Goal: Task Accomplishment & Management: Use online tool/utility

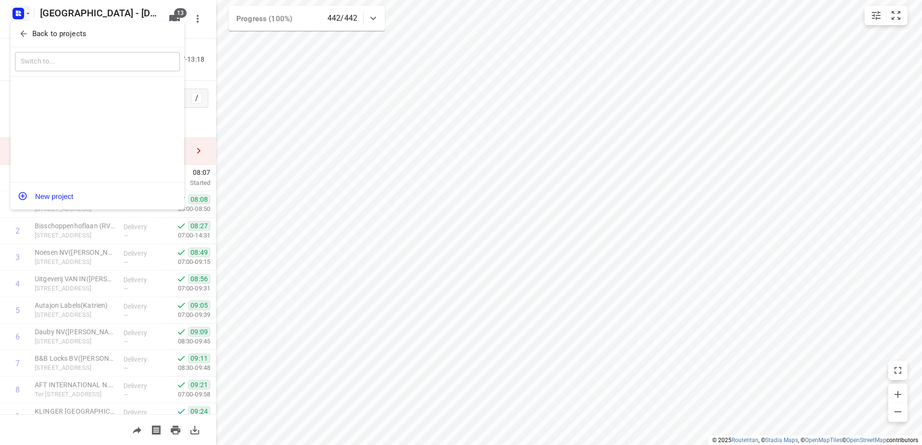
scroll to position [625, 0]
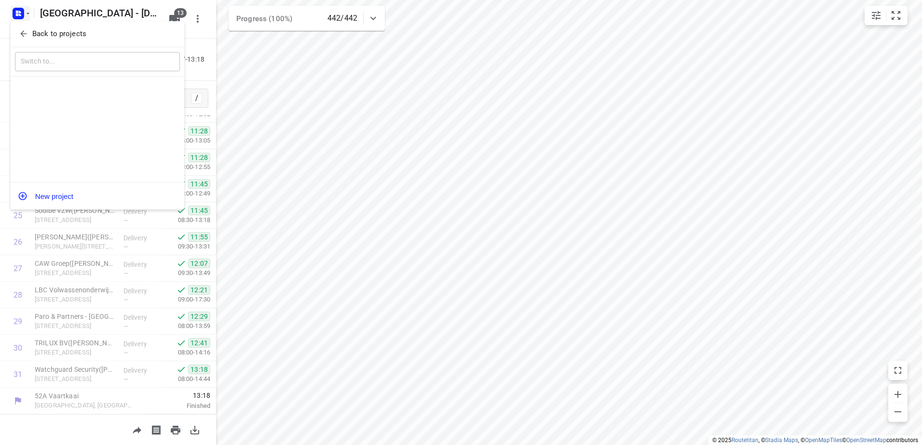
click at [31, 32] on span "Back to projects" at bounding box center [97, 33] width 157 height 11
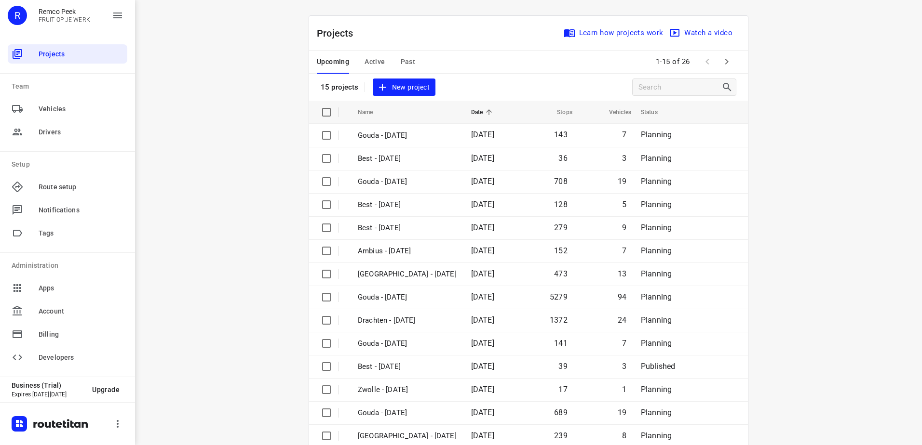
click at [365, 54] on button "Active" at bounding box center [374, 62] width 20 height 23
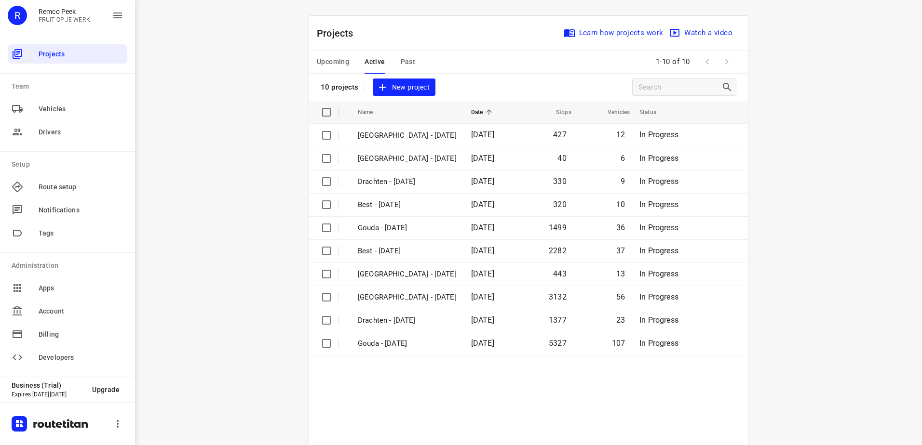
click at [333, 79] on div "10 projects New project" at bounding box center [378, 88] width 115 height 18
click at [334, 60] on span "Upcoming" at bounding box center [333, 62] width 32 height 12
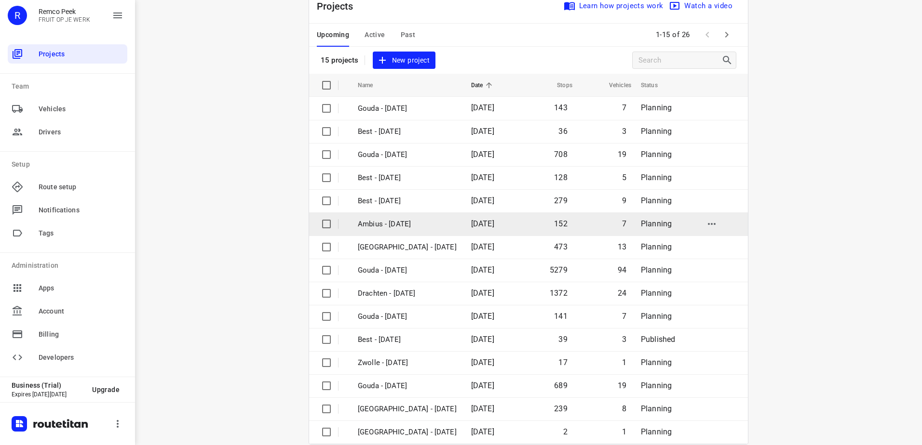
scroll to position [42, 0]
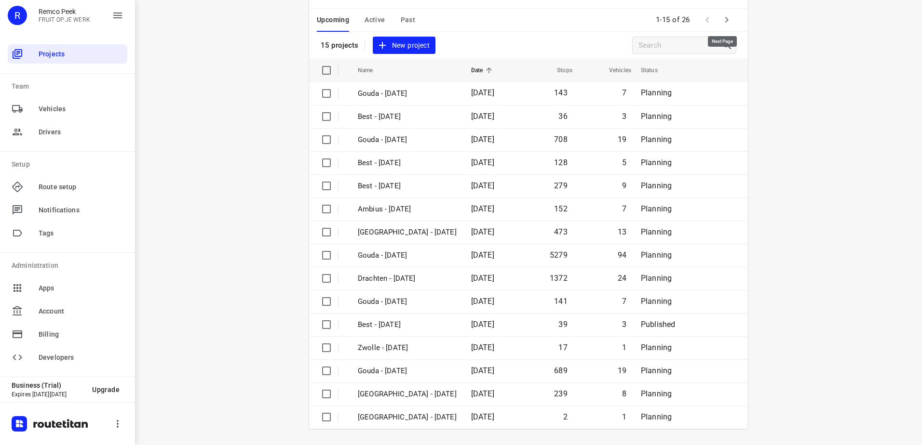
click at [722, 23] on icon "button" at bounding box center [727, 20] width 12 height 12
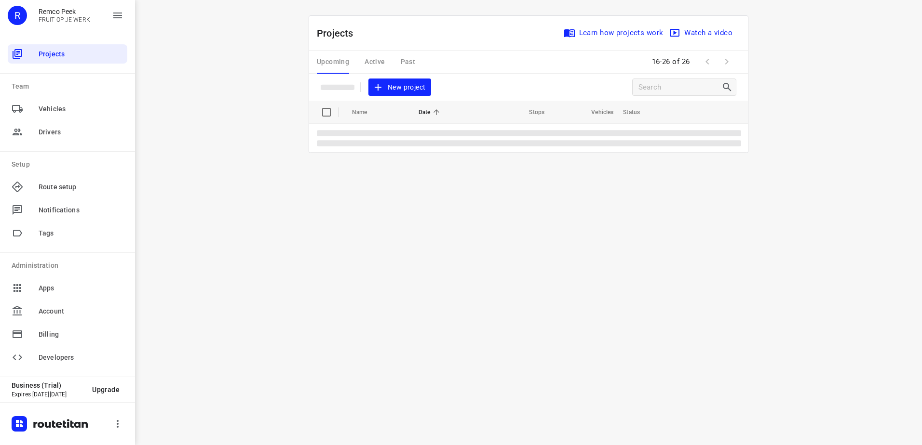
scroll to position [0, 0]
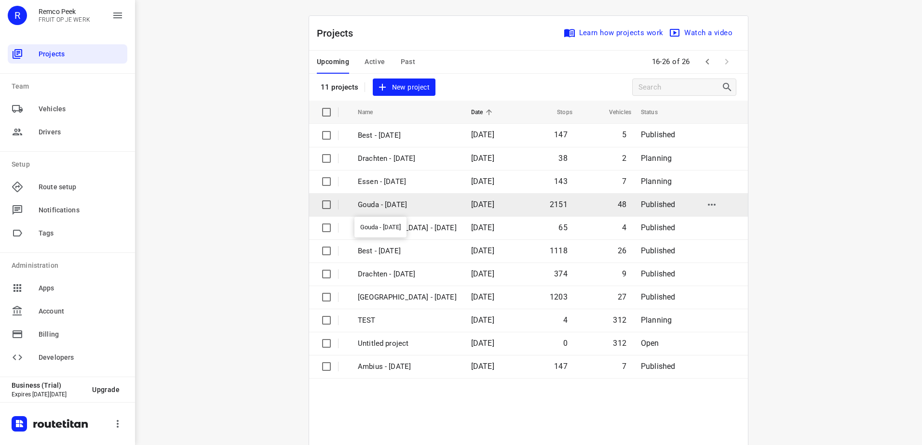
click at [422, 200] on p "Gouda - [DATE]" at bounding box center [407, 205] width 99 height 11
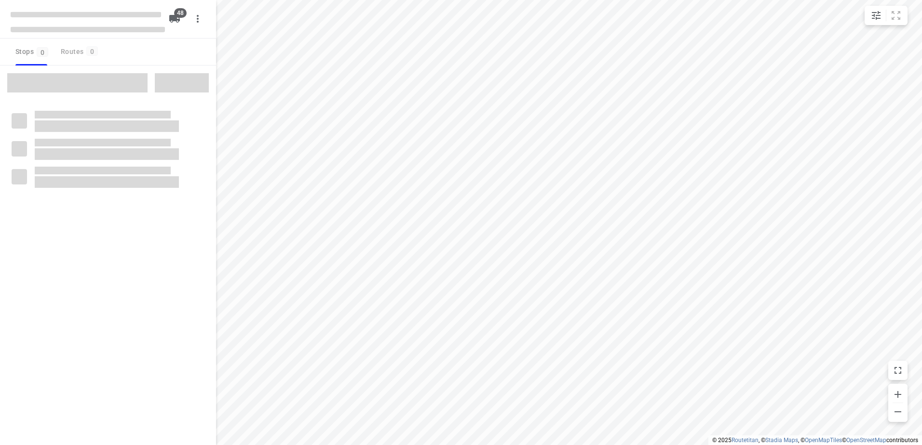
checkbox input "true"
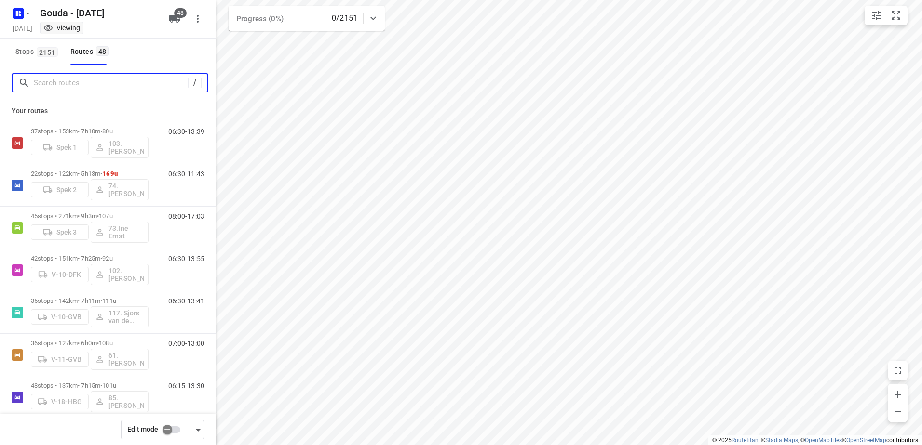
click at [107, 77] on input "Search routes" at bounding box center [111, 83] width 154 height 15
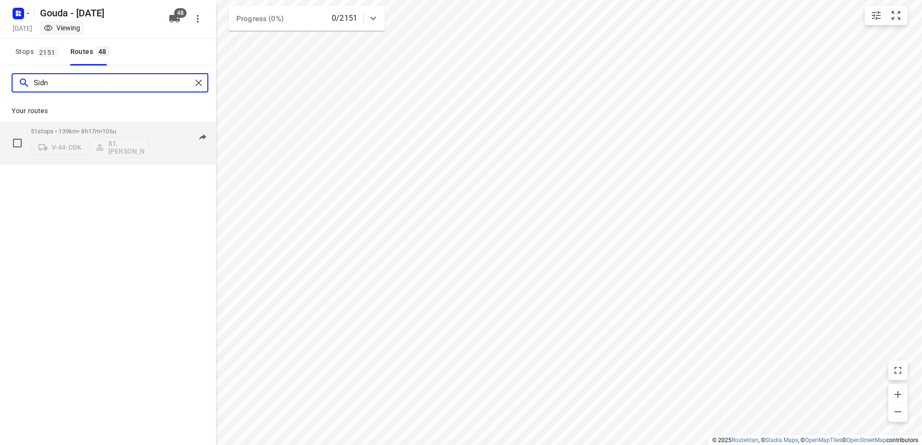
type input "Sidn"
click at [167, 129] on div "06:30-14:47" at bounding box center [180, 145] width 48 height 35
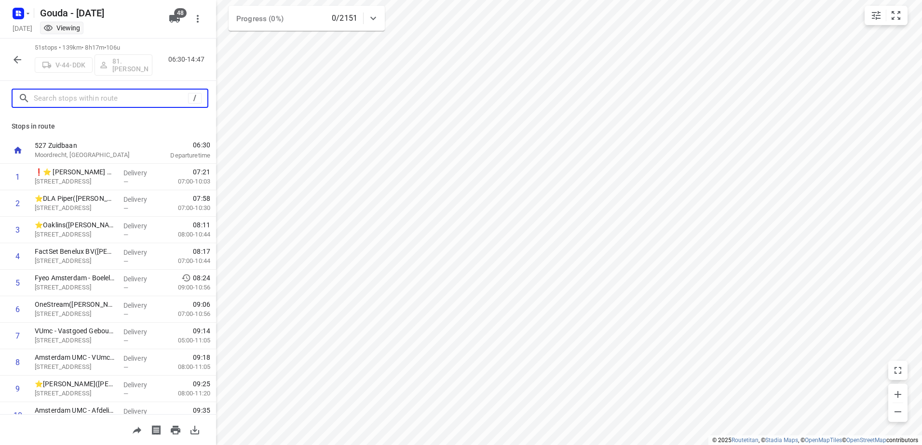
click at [135, 93] on input "text" at bounding box center [111, 98] width 154 height 15
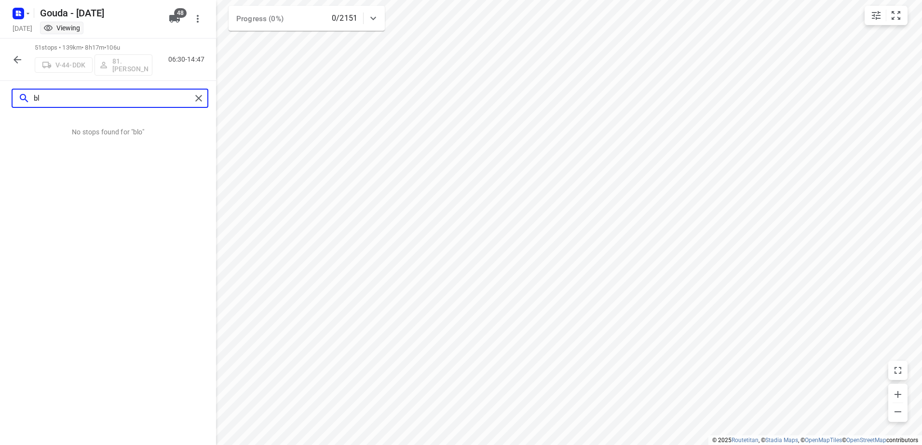
type input "b"
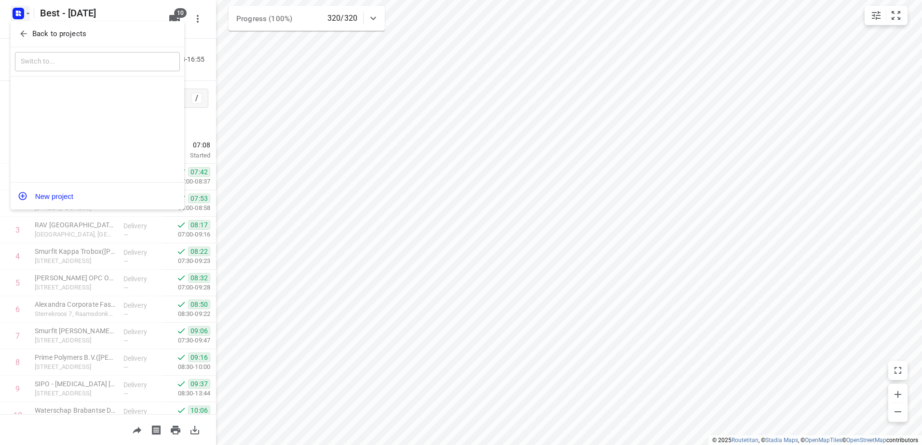
scroll to position [624, 0]
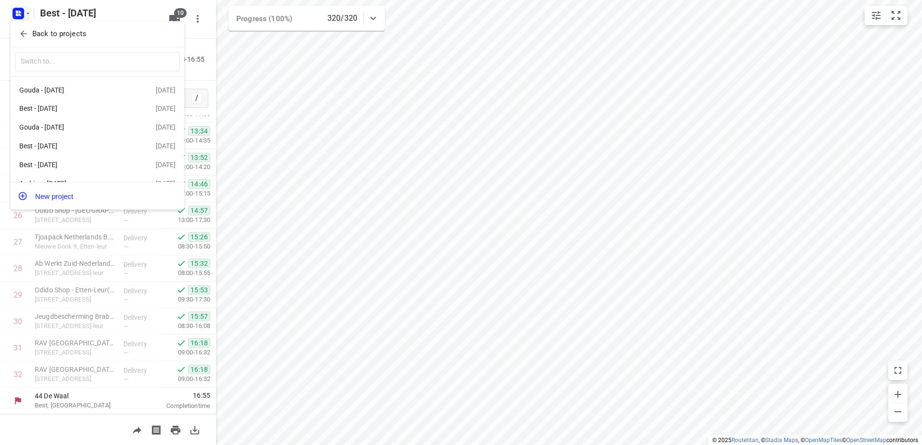
click at [74, 32] on p "Back to projects" at bounding box center [59, 33] width 54 height 11
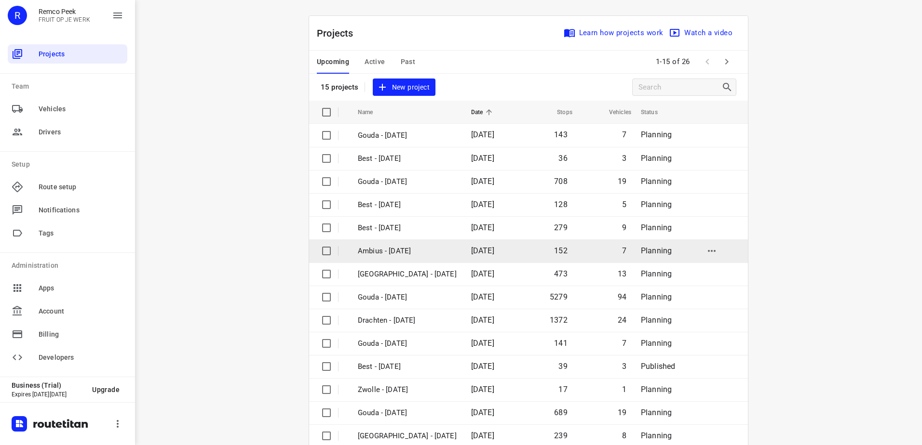
scroll to position [42, 0]
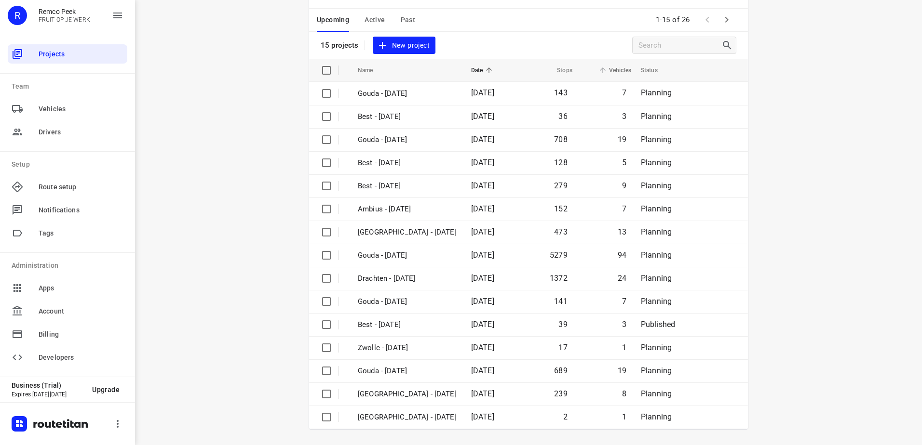
drag, startPoint x: 728, startPoint y: 22, endPoint x: 606, endPoint y: 112, distance: 152.3
click at [728, 22] on icon "button" at bounding box center [727, 20] width 12 height 12
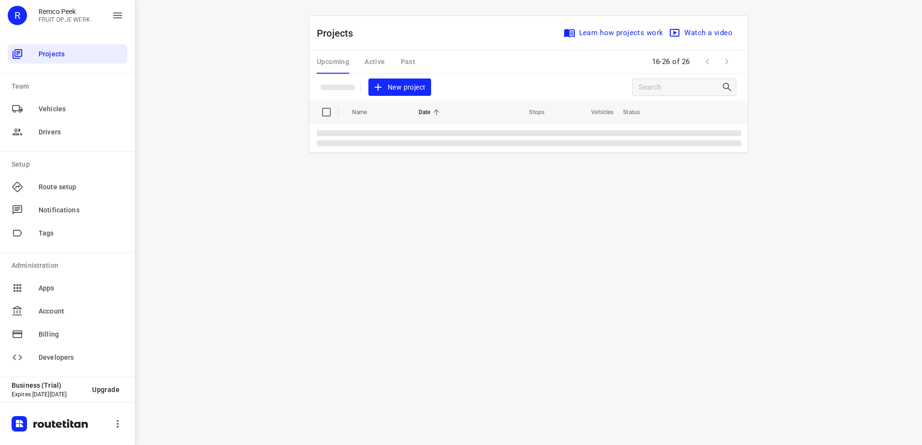
scroll to position [0, 0]
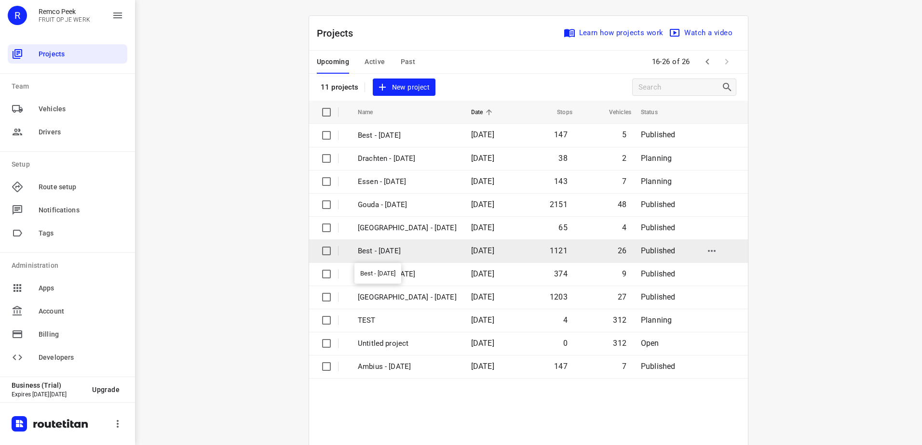
click at [399, 249] on p "Best - [DATE]" at bounding box center [407, 251] width 99 height 11
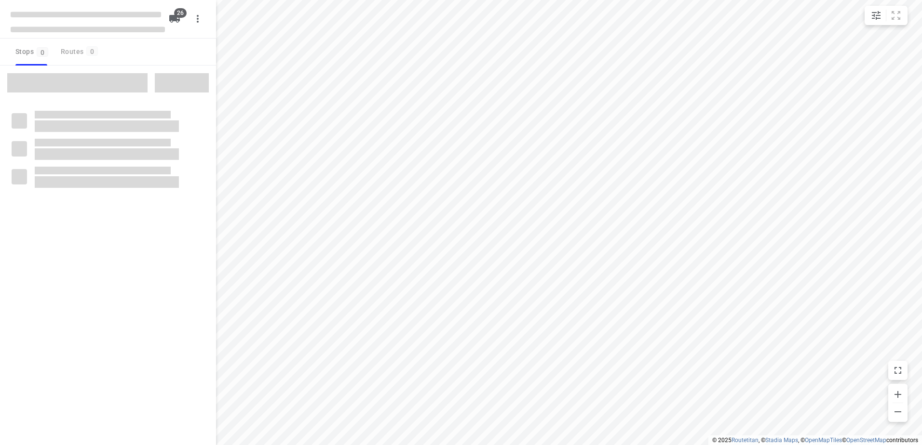
click at [525, 445] on html "i © 2025 Routetitan , © Stadia Maps , © OpenMapTiles © OpenStreetMap contributo…" at bounding box center [461, 222] width 922 height 445
checkbox input "true"
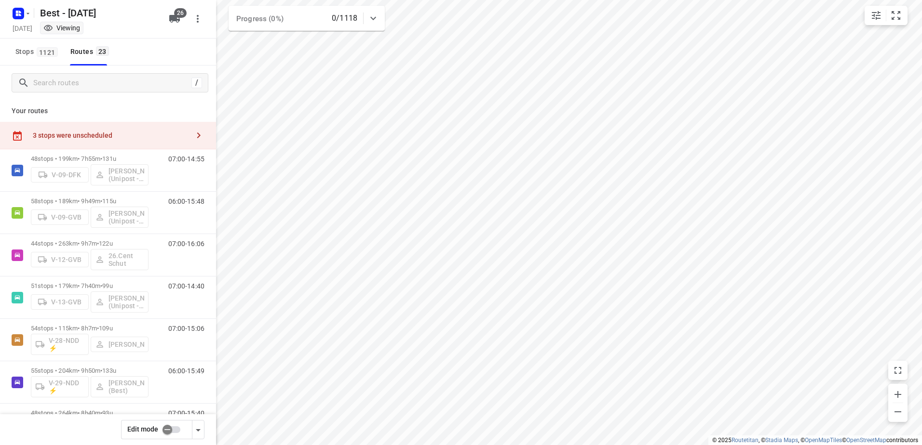
click at [174, 437] on input "checkbox" at bounding box center [167, 430] width 55 height 18
checkbox input "false"
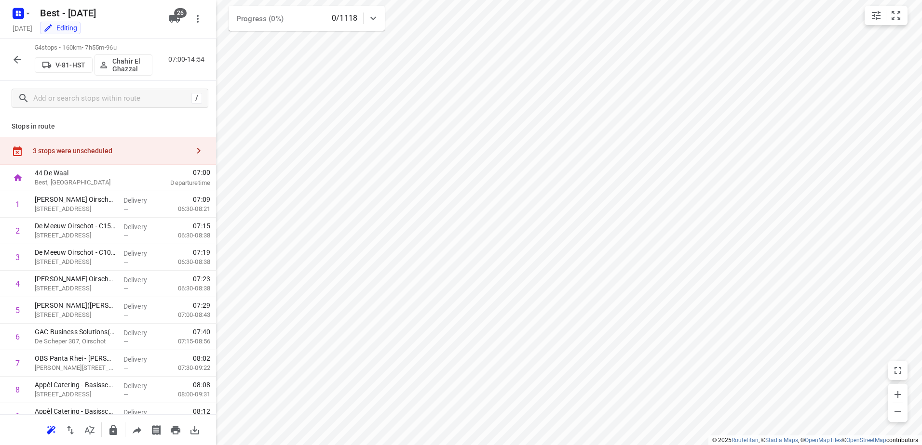
click at [128, 149] on div "3 stops were unscheduled" at bounding box center [111, 151] width 156 height 8
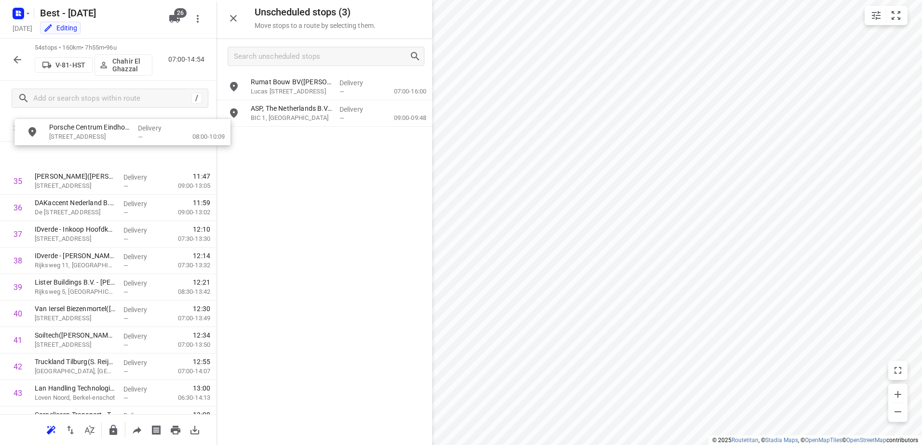
scroll to position [948, 0]
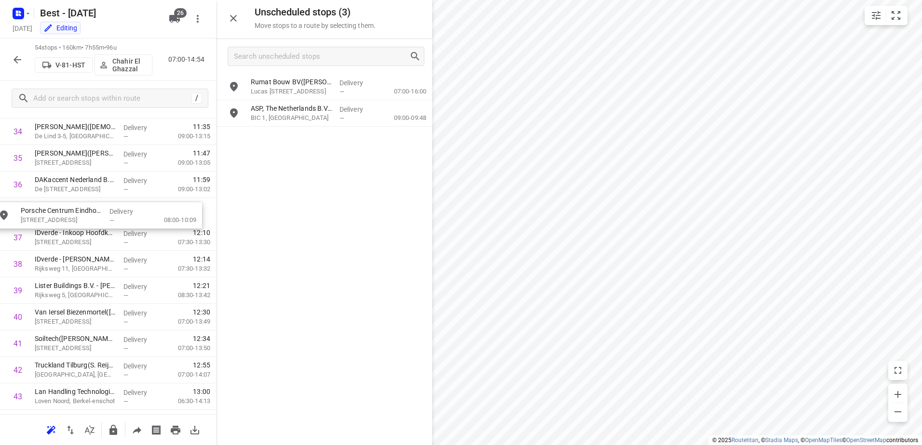
drag, startPoint x: 343, startPoint y: 92, endPoint x: 107, endPoint y: 220, distance: 268.7
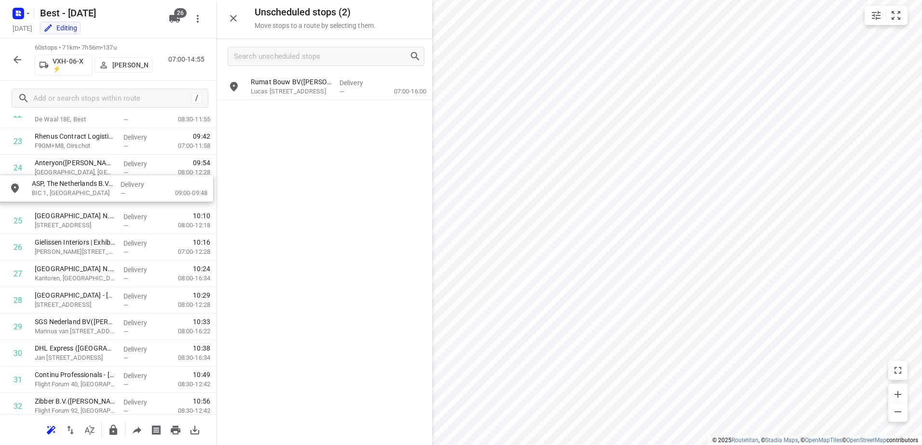
scroll to position [643, 0]
drag, startPoint x: 339, startPoint y: 110, endPoint x: 109, endPoint y: 197, distance: 246.2
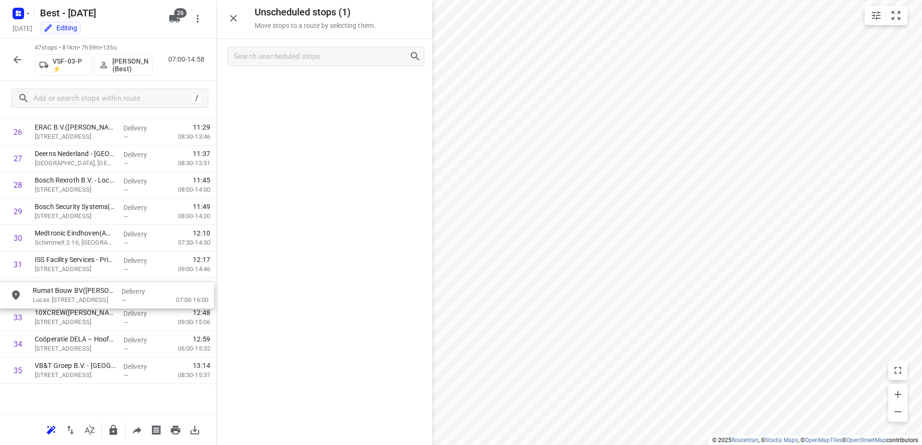
scroll to position [884, 0]
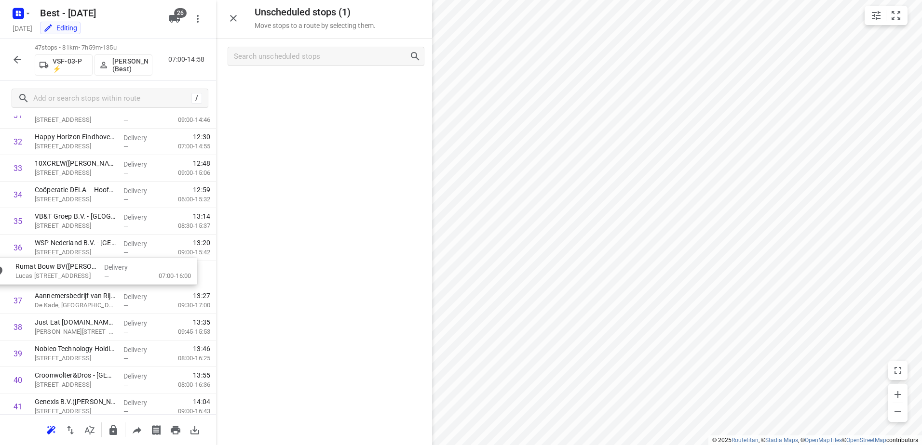
drag, startPoint x: 347, startPoint y: 97, endPoint x: 110, endPoint y: 285, distance: 302.2
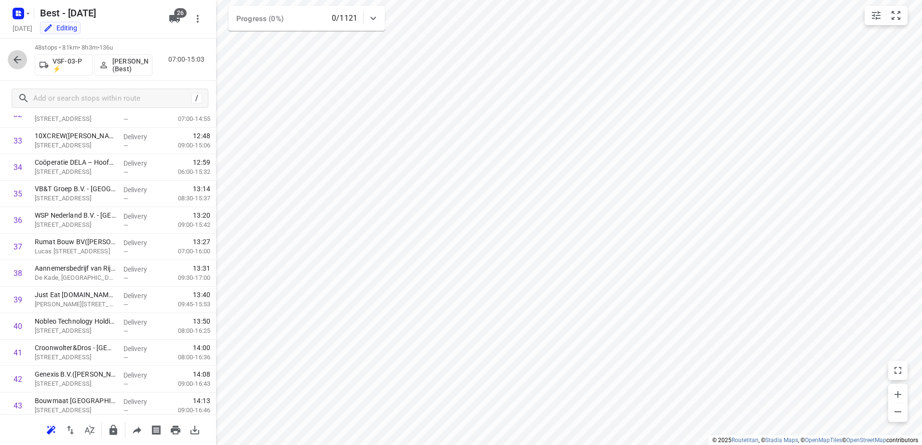
click at [22, 53] on button "button" at bounding box center [17, 59] width 19 height 19
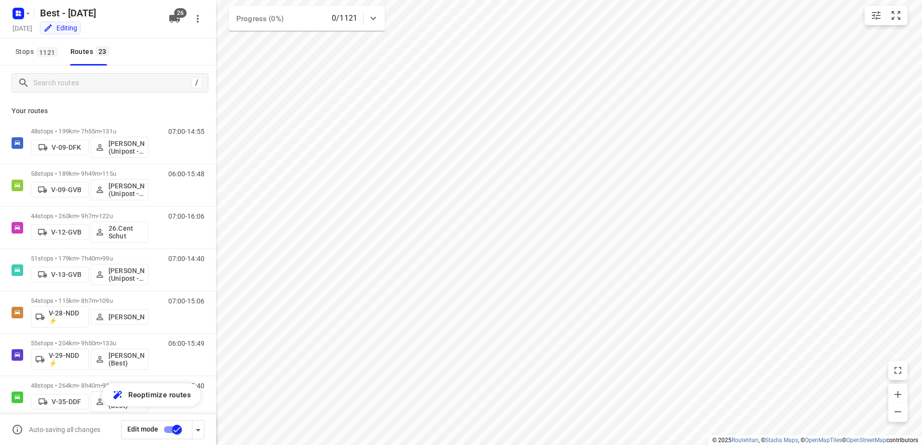
click at [162, 430] on input "checkbox" at bounding box center [176, 430] width 55 height 18
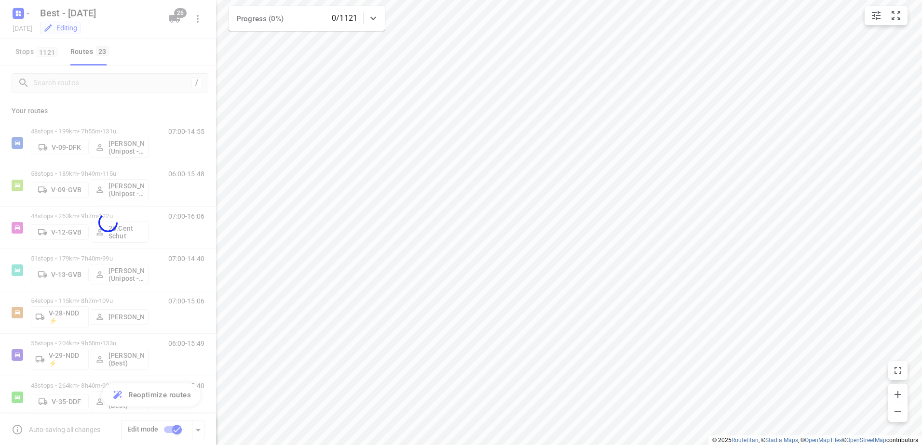
checkbox input "false"
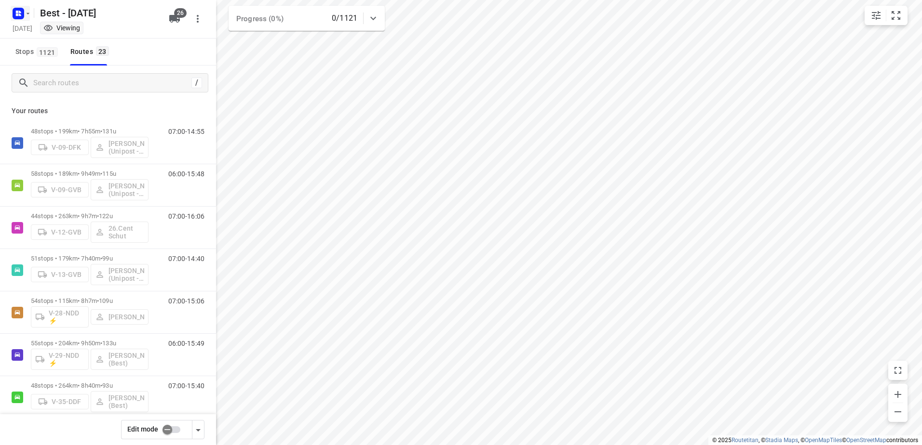
click at [20, 14] on icon "button" at bounding box center [20, 14] width 2 height 2
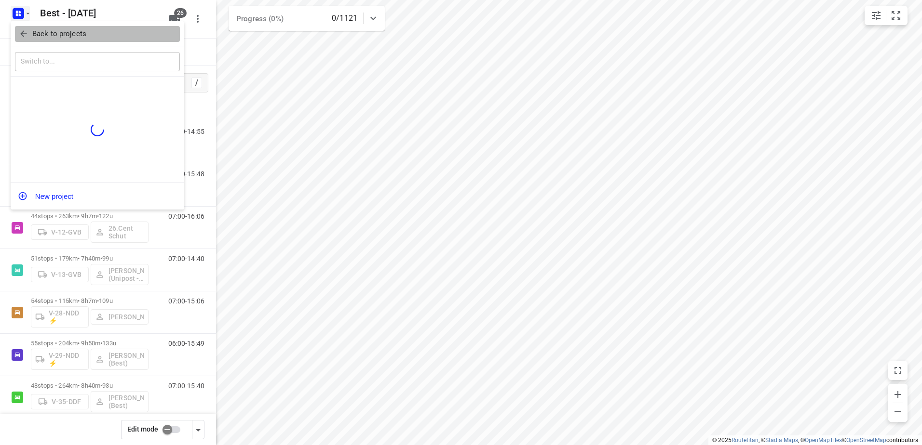
click at [28, 32] on span "Back to projects" at bounding box center [97, 33] width 157 height 11
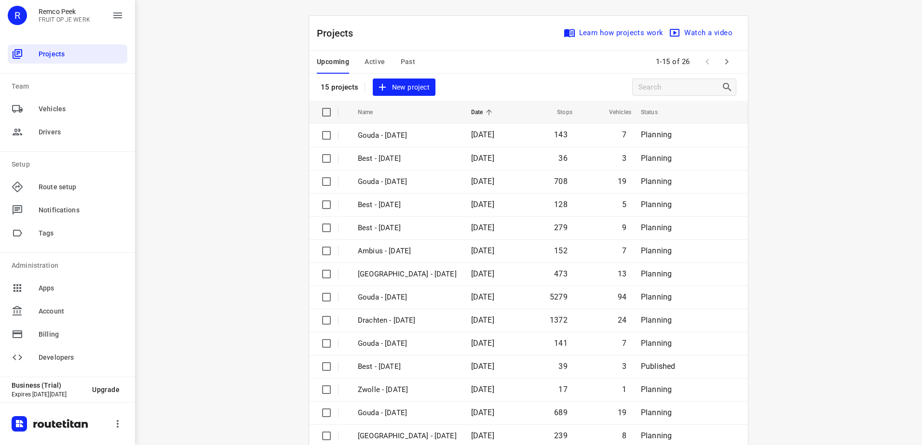
click at [371, 67] on span "Active" at bounding box center [374, 62] width 20 height 12
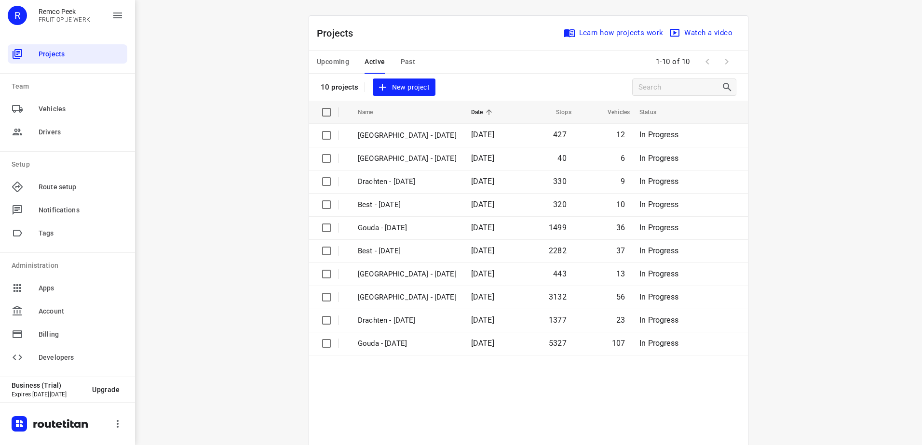
click at [344, 60] on span "Upcoming" at bounding box center [333, 62] width 32 height 12
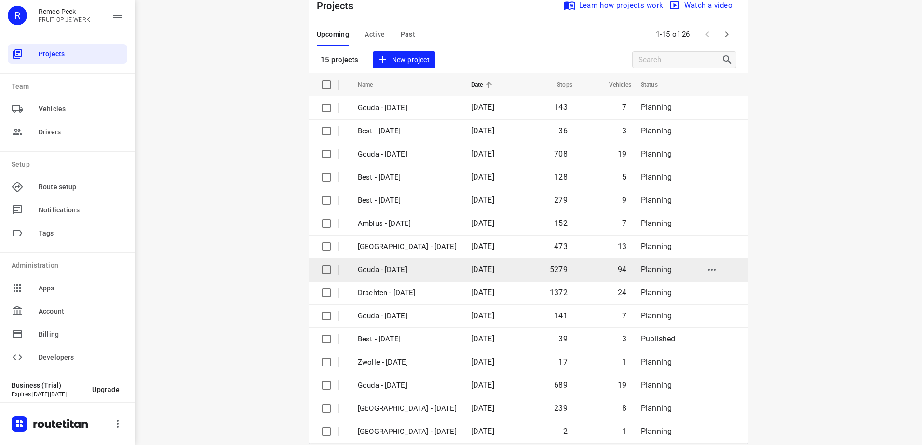
scroll to position [42, 0]
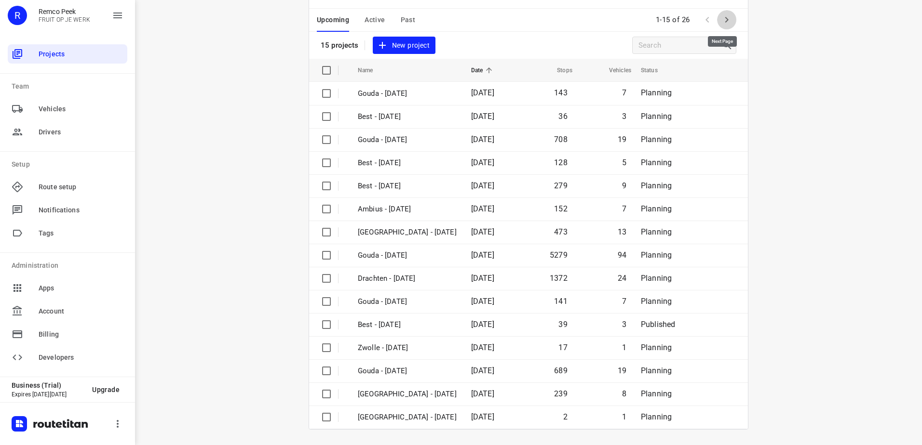
click at [721, 21] on icon "button" at bounding box center [727, 20] width 12 height 12
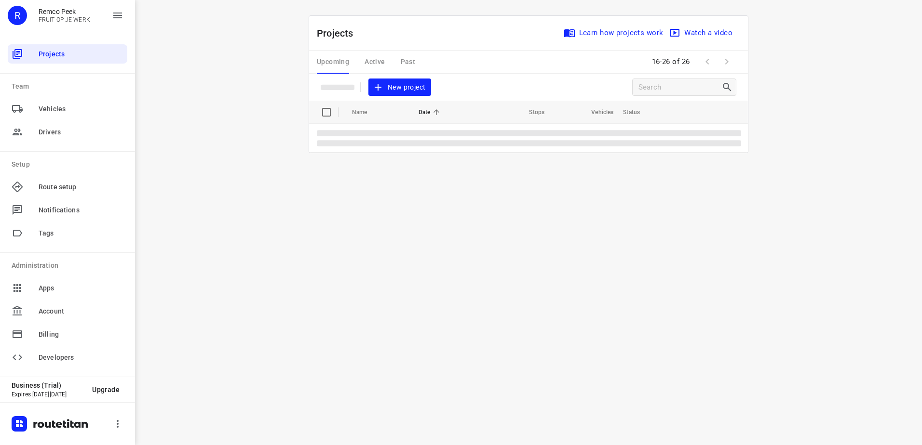
scroll to position [0, 0]
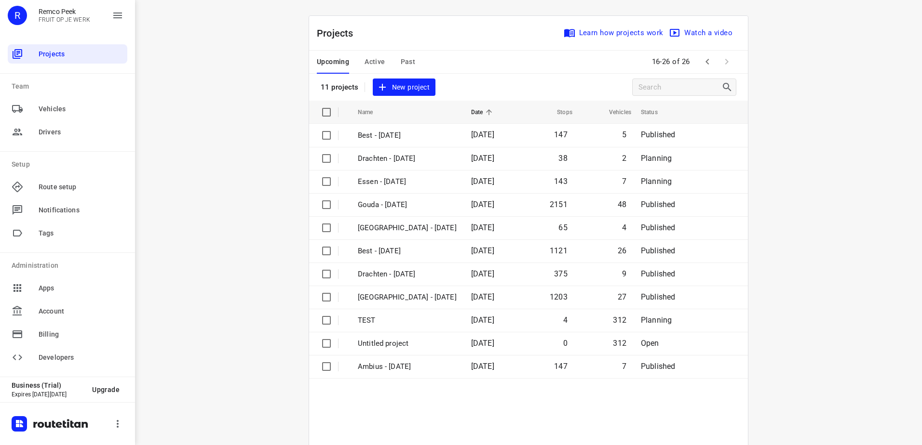
click at [830, 198] on div "i © 2025 Routetitan , © Stadia Maps , © OpenMapTiles © OpenStreetMap contributo…" at bounding box center [528, 222] width 787 height 445
click at [369, 70] on button "Active" at bounding box center [374, 62] width 20 height 23
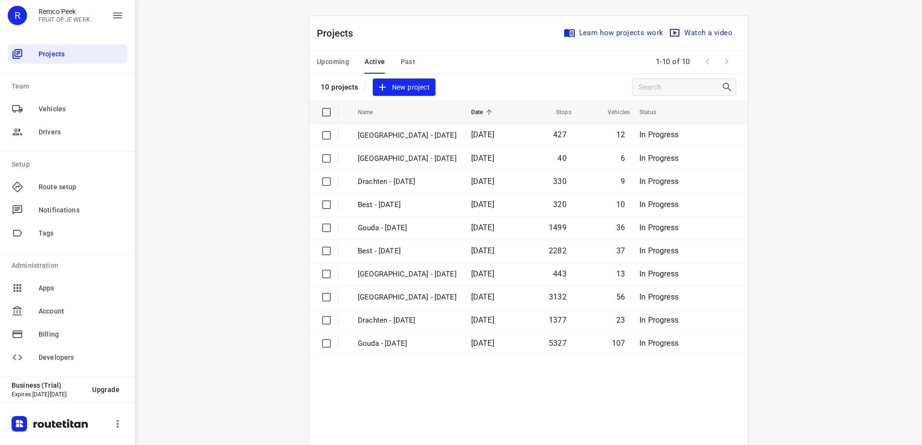
click at [346, 68] on div "Upcoming Active Past" at bounding box center [374, 62] width 114 height 23
click at [342, 60] on span "Upcoming" at bounding box center [333, 62] width 32 height 12
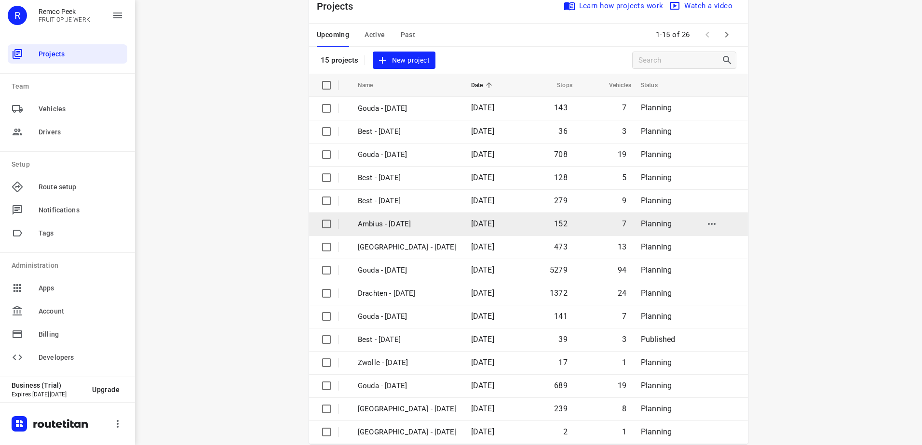
scroll to position [42, 0]
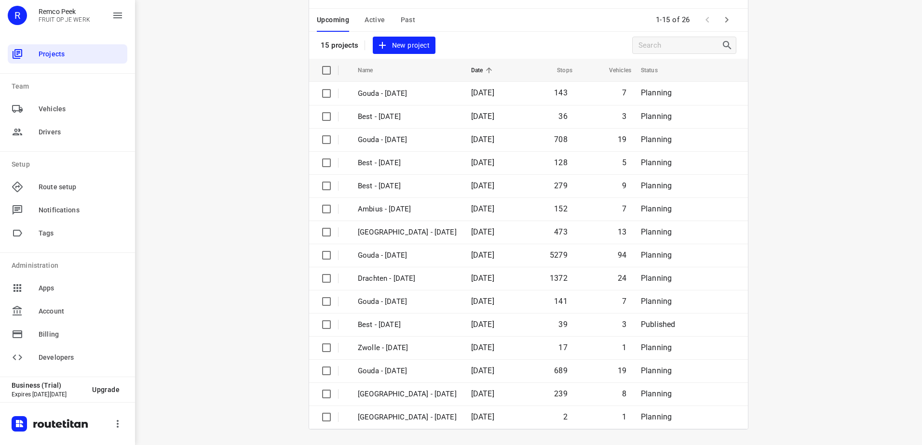
click at [721, 24] on icon "button" at bounding box center [727, 20] width 12 height 12
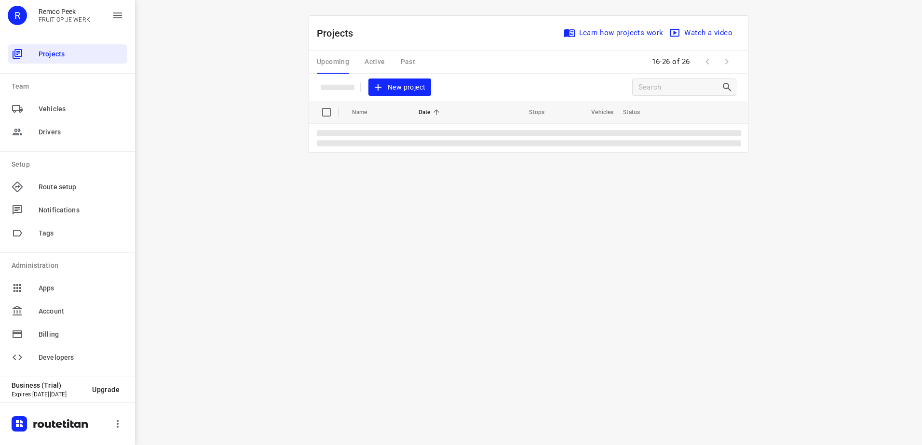
scroll to position [0, 0]
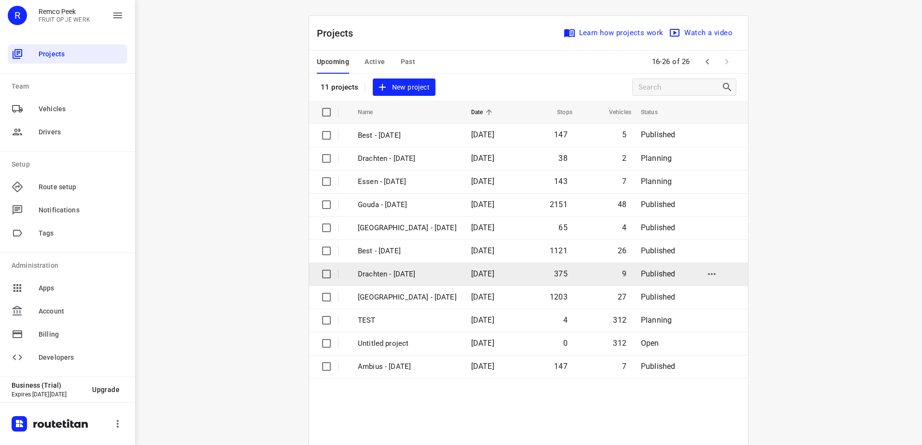
click at [436, 272] on td "Drachten - [DATE]" at bounding box center [405, 274] width 115 height 23
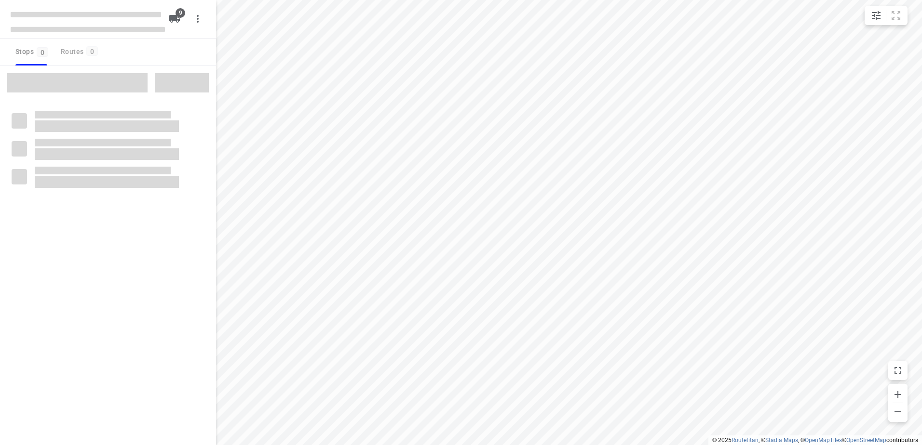
checkbox input "true"
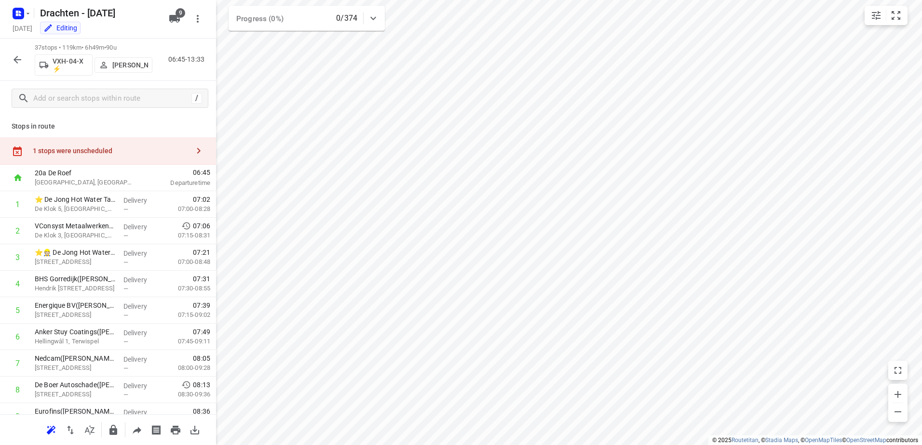
click at [122, 152] on div "1 stops were unscheduled" at bounding box center [111, 151] width 156 height 8
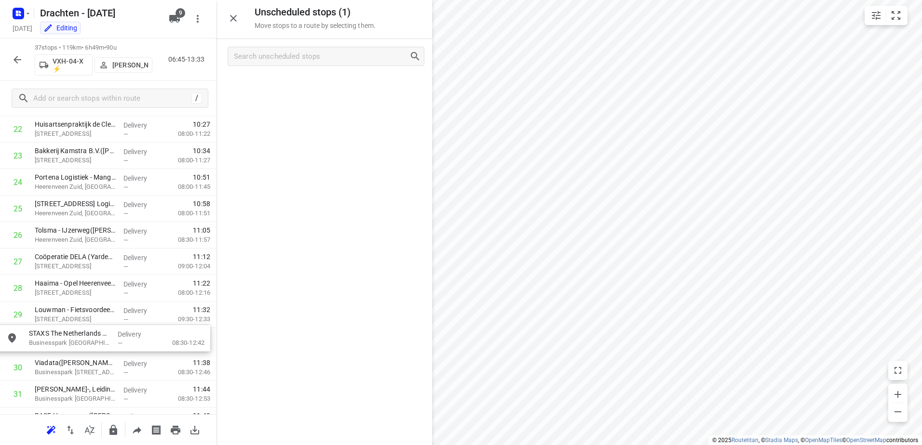
scroll to position [634, 0]
drag, startPoint x: 296, startPoint y: 104, endPoint x: 103, endPoint y: 335, distance: 301.2
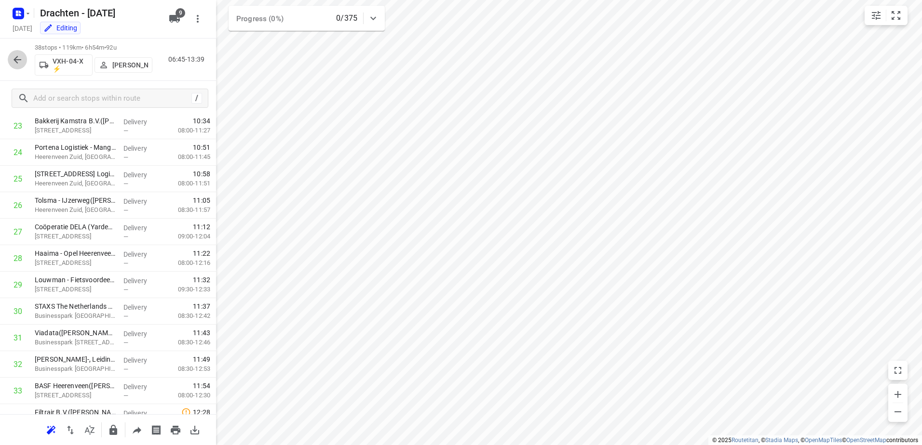
click at [13, 57] on icon "button" at bounding box center [18, 60] width 12 height 12
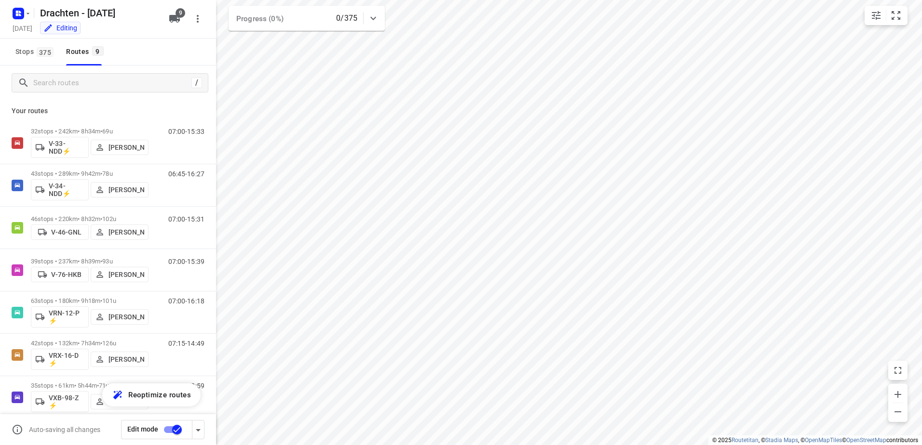
click at [166, 434] on input "checkbox" at bounding box center [176, 430] width 55 height 18
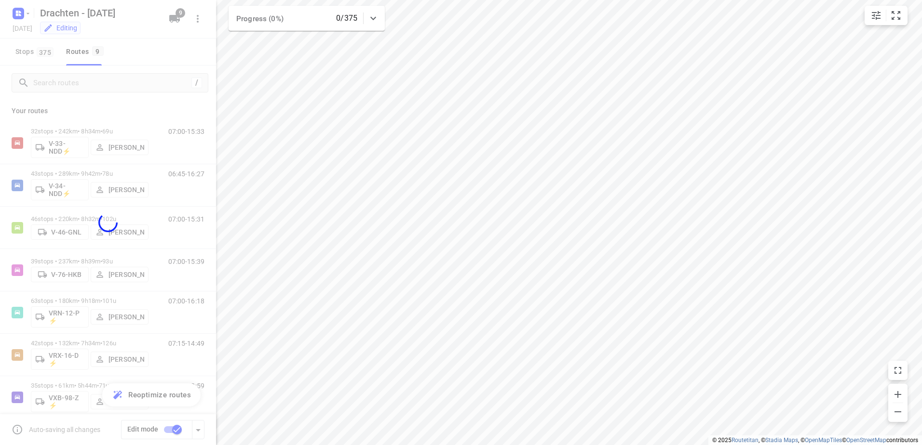
checkbox input "false"
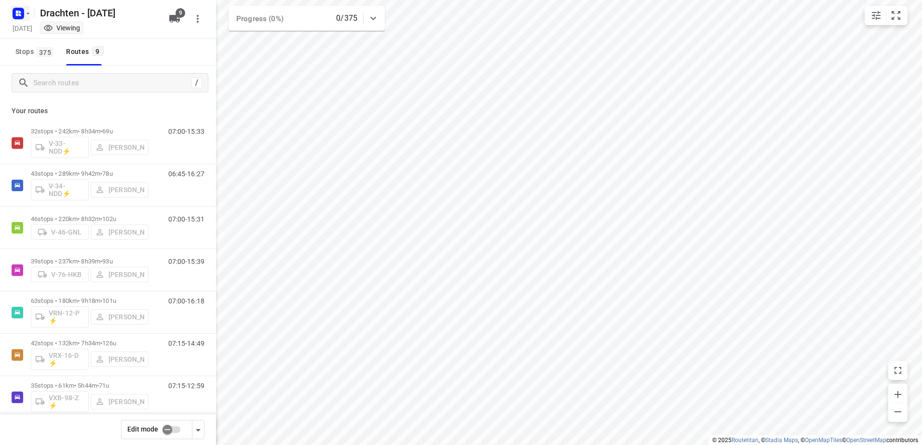
click at [20, 13] on rect "button" at bounding box center [19, 14] width 12 height 12
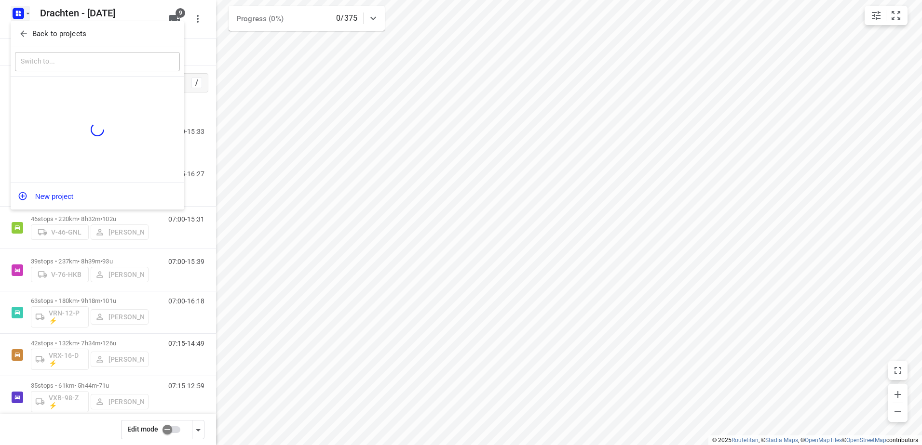
click at [36, 33] on p "Back to projects" at bounding box center [59, 33] width 54 height 11
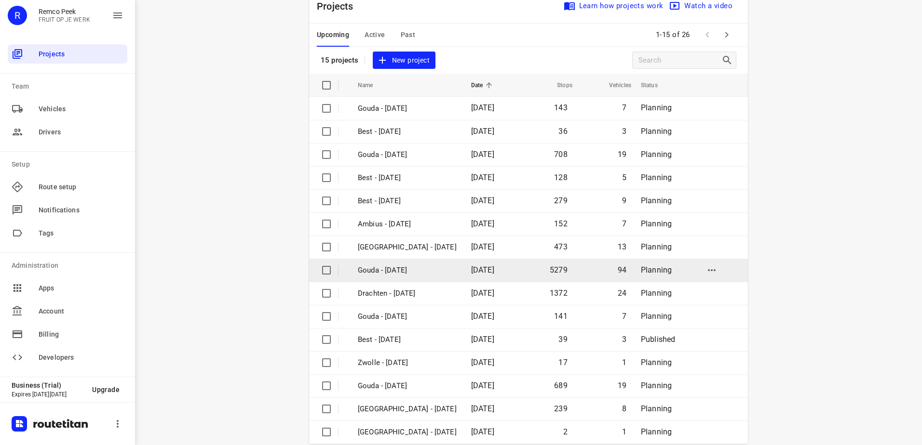
scroll to position [42, 0]
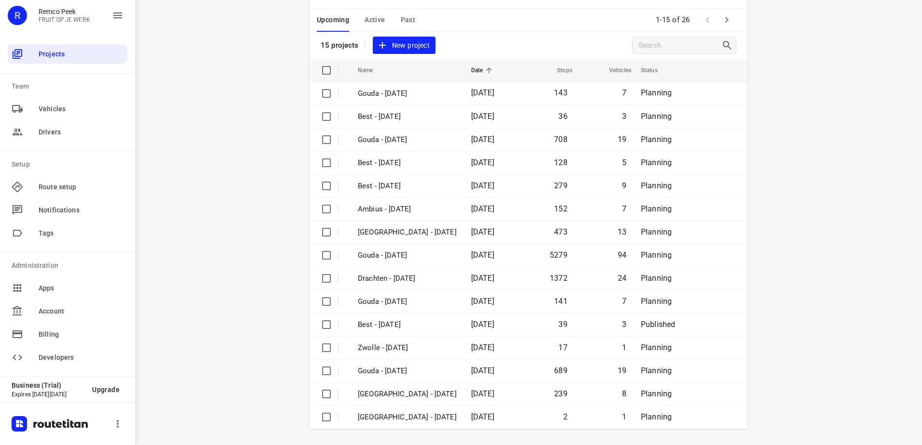
click at [725, 21] on icon "button" at bounding box center [726, 20] width 3 height 6
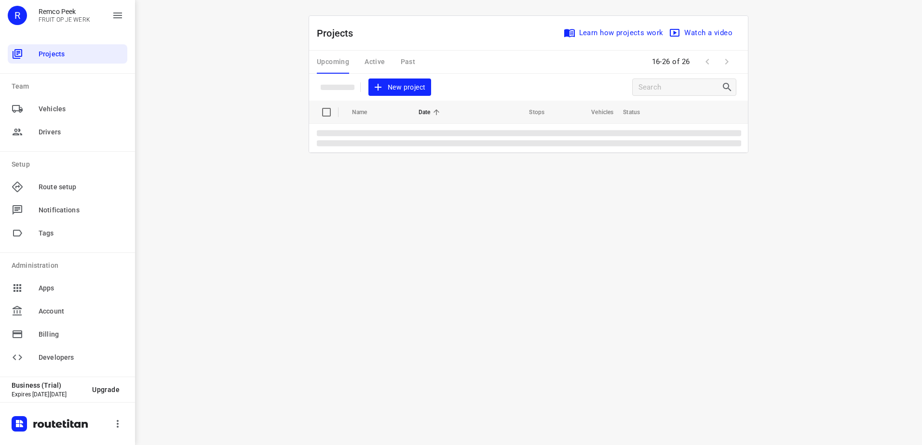
scroll to position [0, 0]
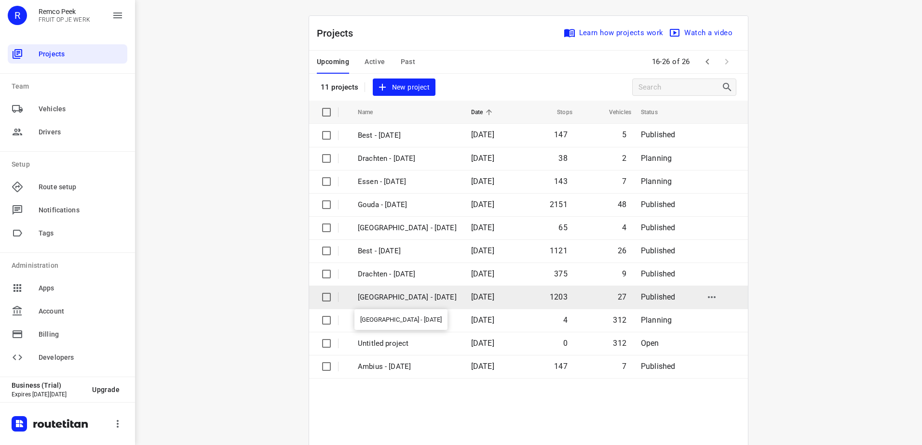
click at [409, 302] on p "[GEOGRAPHIC_DATA] - [DATE]" at bounding box center [407, 297] width 99 height 11
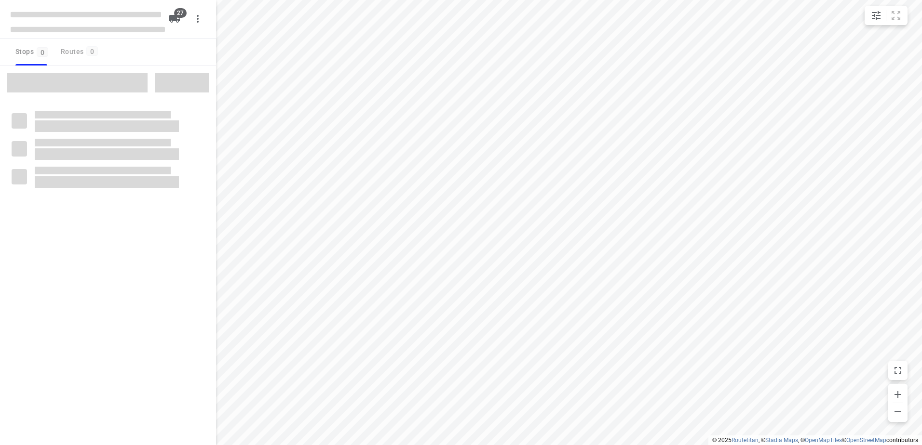
checkbox input "true"
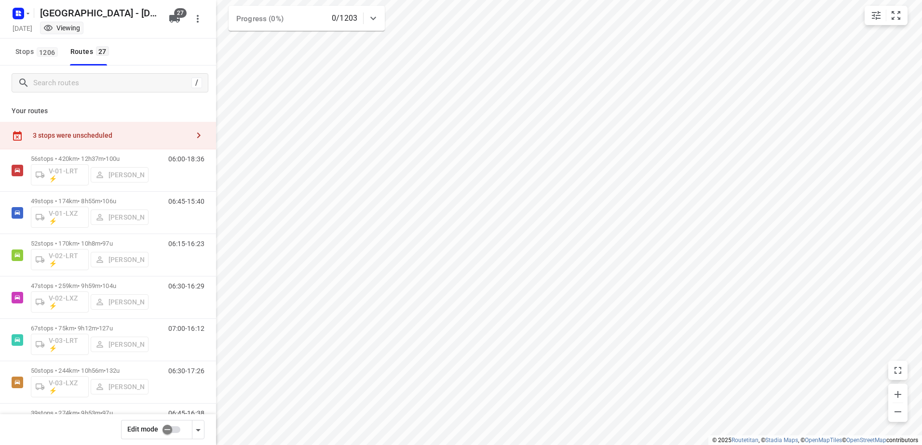
click at [183, 435] on input "checkbox" at bounding box center [167, 430] width 55 height 18
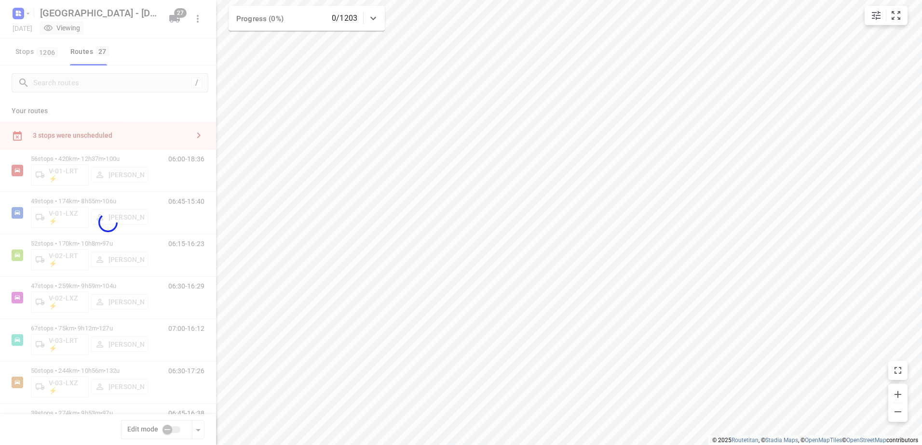
checkbox input "true"
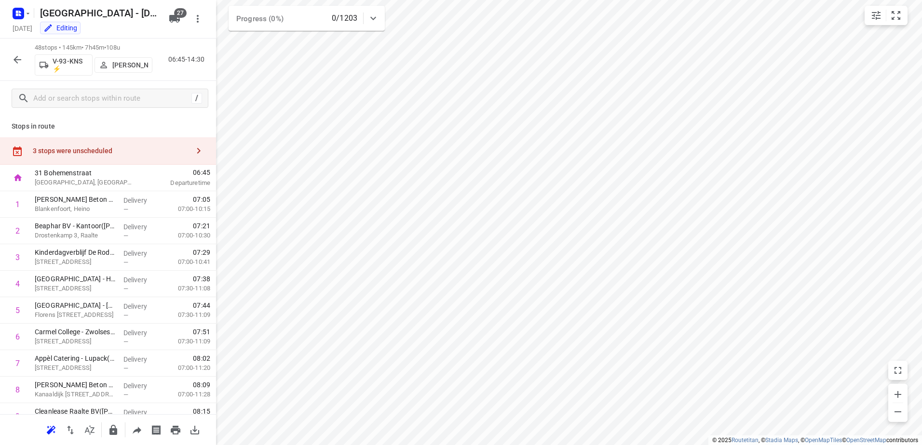
click at [114, 172] on p "31 Bohemenstraat" at bounding box center [85, 173] width 100 height 10
click at [113, 154] on div "3 stops were unscheduled" at bounding box center [111, 151] width 156 height 8
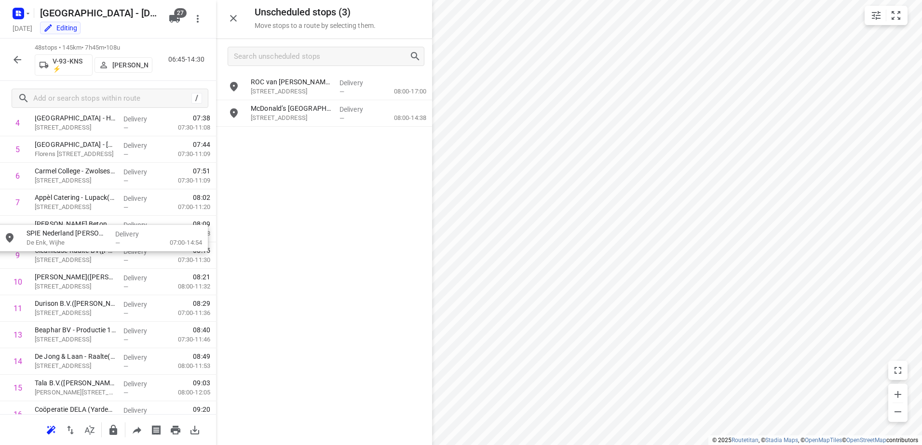
scroll to position [337, 0]
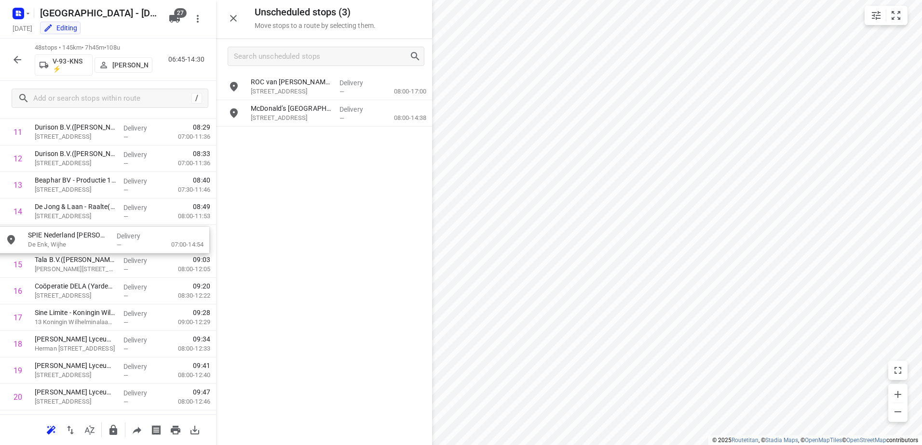
drag, startPoint x: 348, startPoint y: 134, endPoint x: 124, endPoint y: 237, distance: 246.5
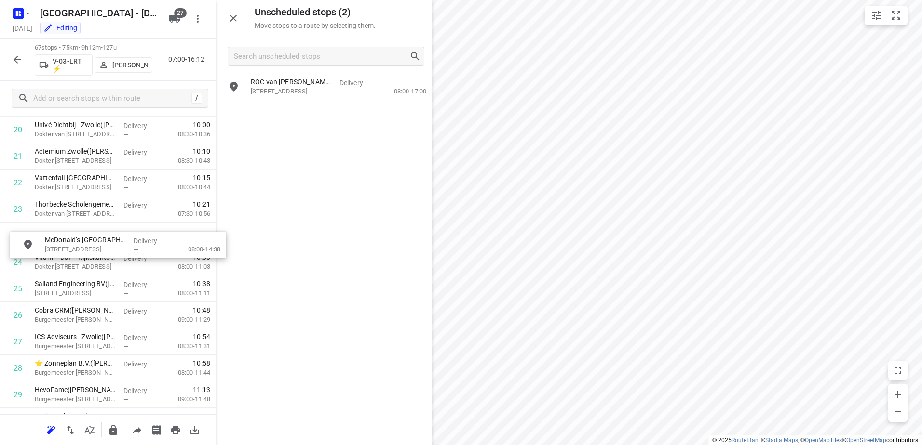
scroll to position [574, 0]
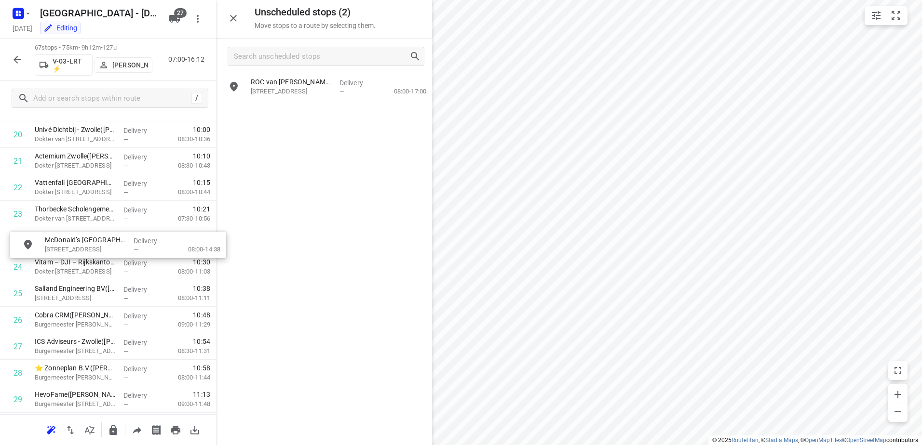
drag, startPoint x: 358, startPoint y: 108, endPoint x: 136, endPoint y: 247, distance: 261.2
drag, startPoint x: 131, startPoint y: 244, endPoint x: 129, endPoint y: 303, distance: 58.9
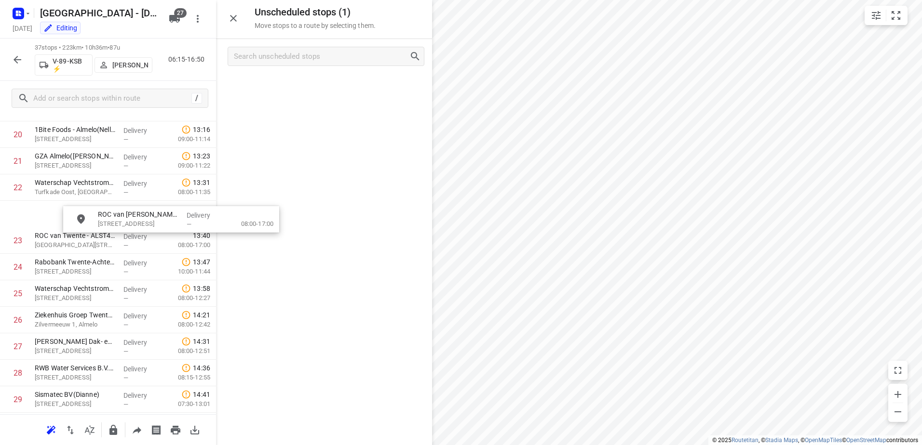
scroll to position [563, 0]
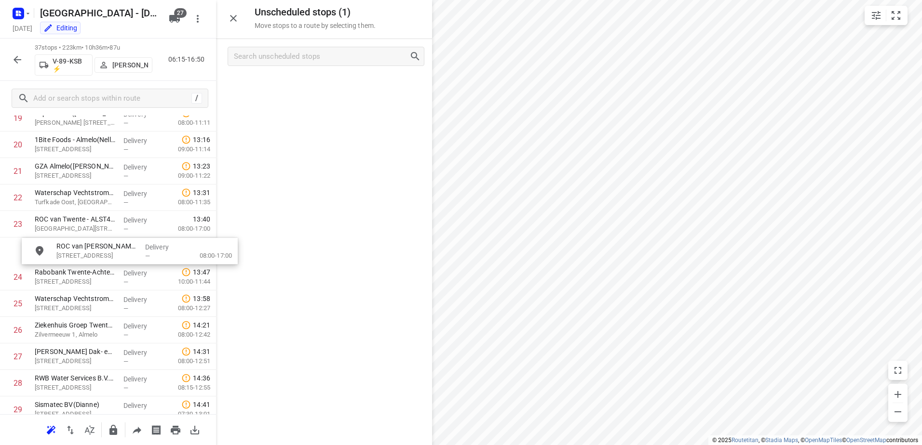
drag, startPoint x: 322, startPoint y: 85, endPoint x: 123, endPoint y: 253, distance: 260.3
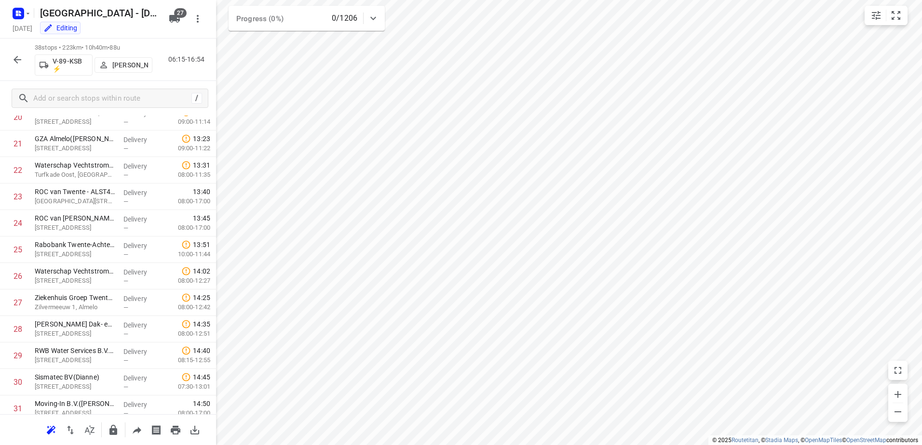
click at [26, 59] on button "button" at bounding box center [17, 59] width 19 height 19
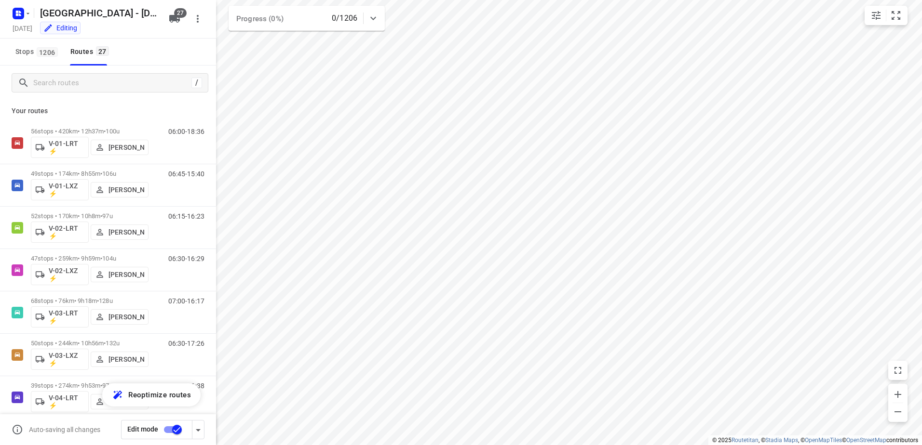
click at [175, 427] on input "checkbox" at bounding box center [176, 430] width 55 height 18
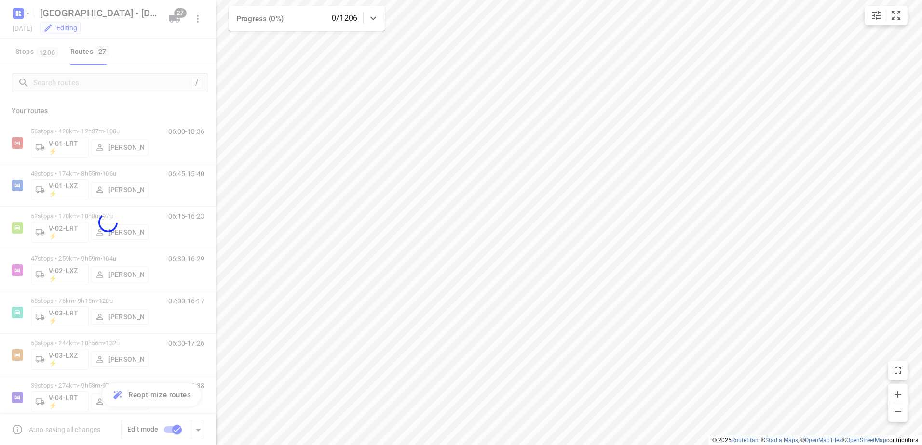
checkbox input "false"
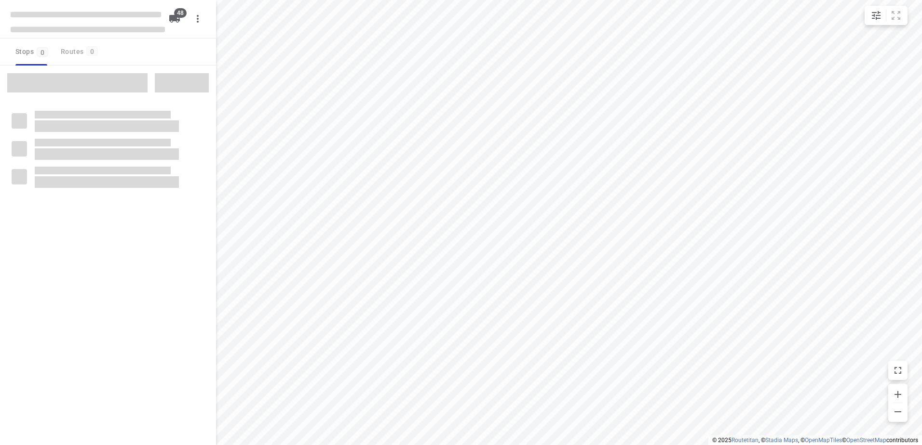
checkbox input "true"
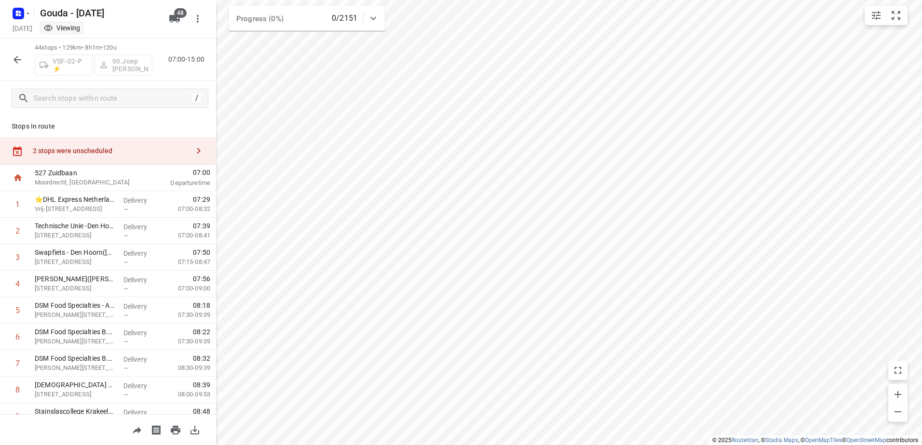
click at [113, 147] on div "2 stops were unscheduled" at bounding box center [111, 151] width 156 height 8
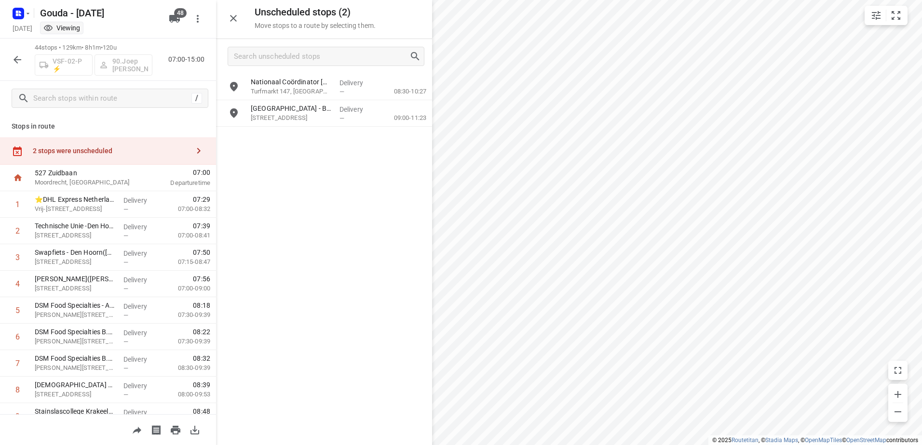
click at [7, 59] on div "44 stops • 129km • 8h1m • 120u VSF-02-P ⚡ 90.Joep de Heus 07:00-15:00" at bounding box center [108, 60] width 216 height 42
click at [19, 56] on icon "button" at bounding box center [18, 60] width 12 height 12
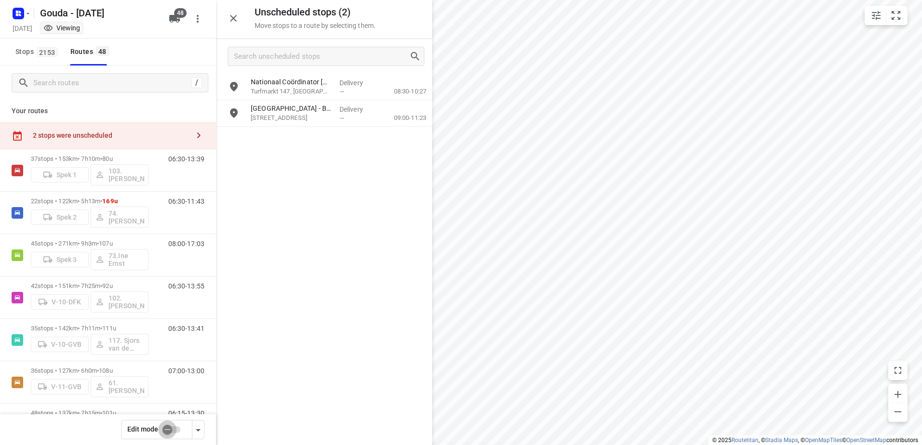
click at [181, 430] on input "checkbox" at bounding box center [167, 430] width 55 height 18
checkbox input "false"
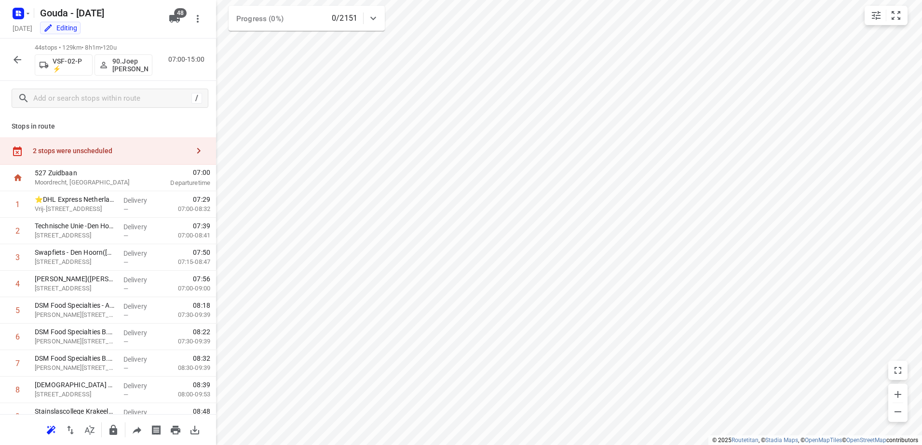
click at [111, 142] on div "2 stops were unscheduled" at bounding box center [108, 150] width 216 height 27
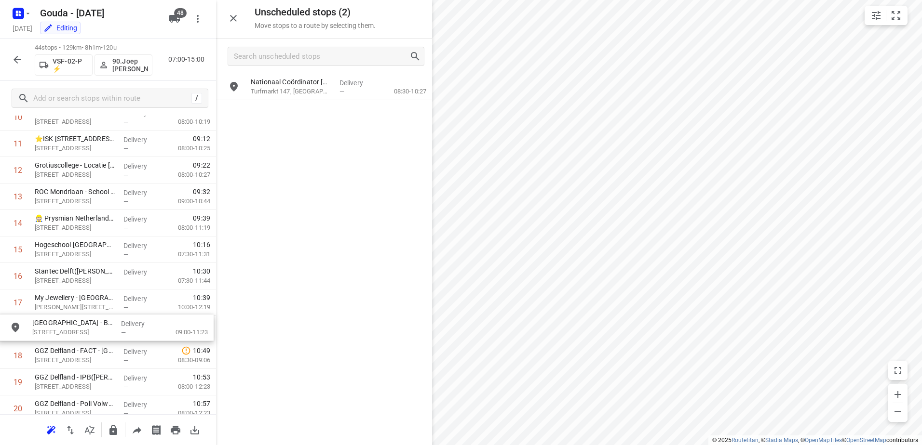
scroll to position [326, 0]
drag, startPoint x: 301, startPoint y: 115, endPoint x: 80, endPoint y: 332, distance: 308.8
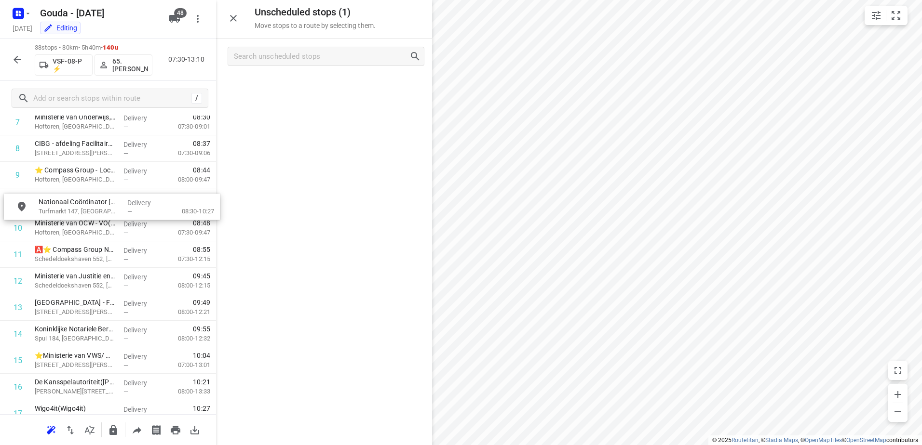
scroll to position [241, 0]
drag, startPoint x: 278, startPoint y: 109, endPoint x: 91, endPoint y: 234, distance: 224.6
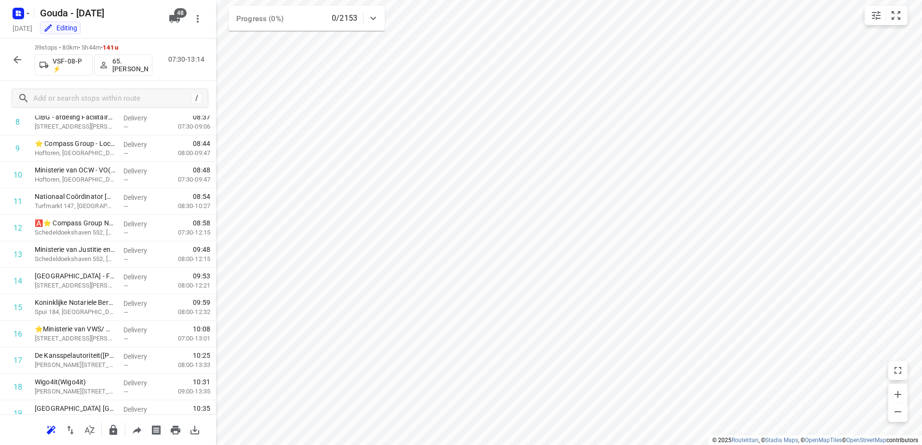
click at [20, 65] on icon "button" at bounding box center [18, 60] width 12 height 12
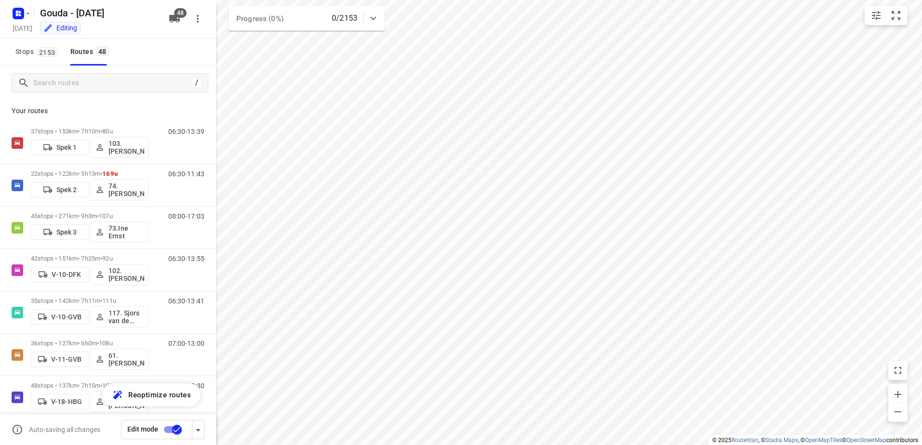
click at [174, 427] on input "checkbox" at bounding box center [176, 430] width 55 height 18
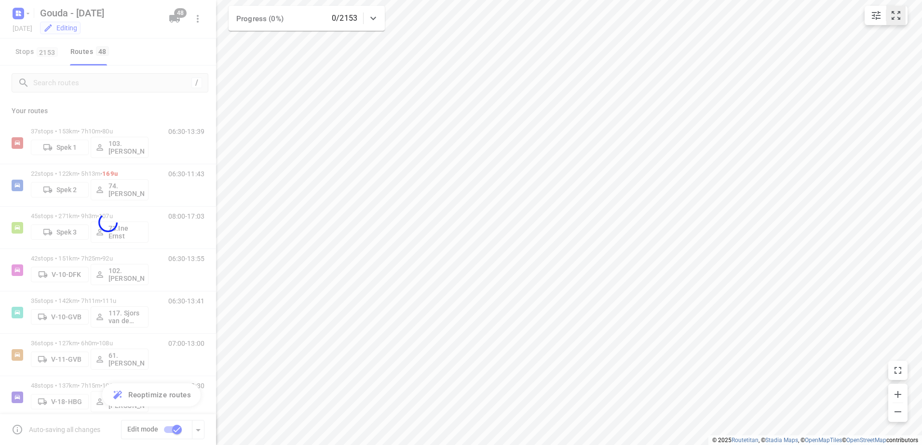
checkbox input "false"
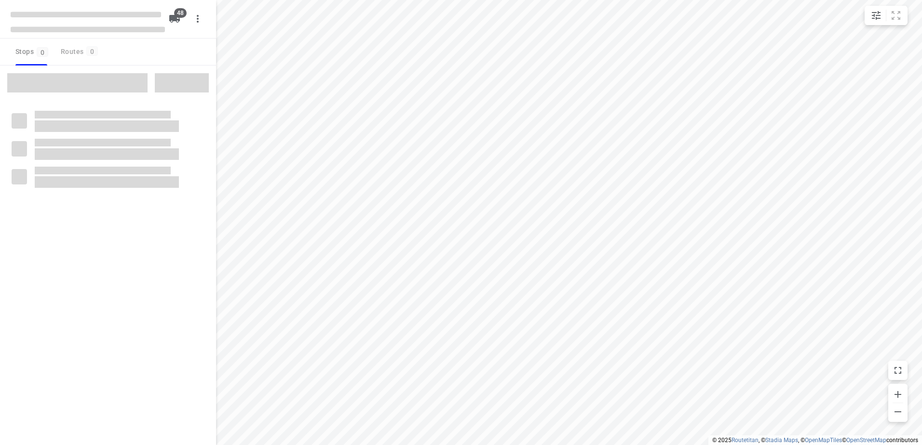
checkbox input "true"
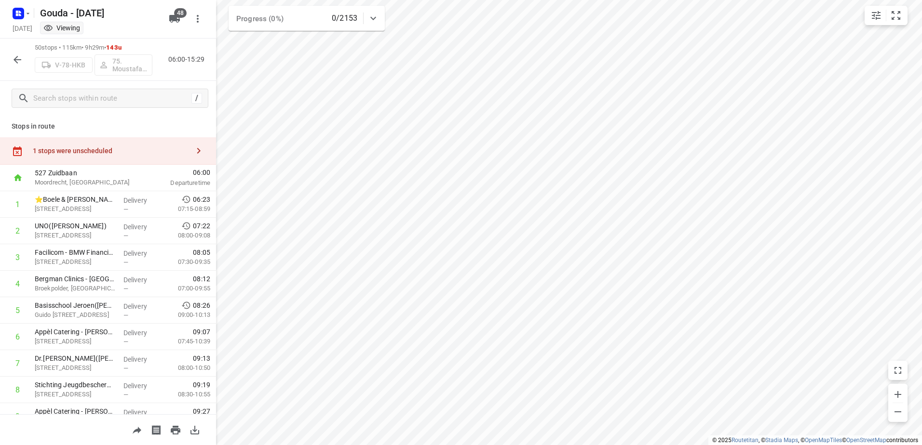
click at [130, 155] on div "1 stops were unscheduled" at bounding box center [108, 150] width 216 height 27
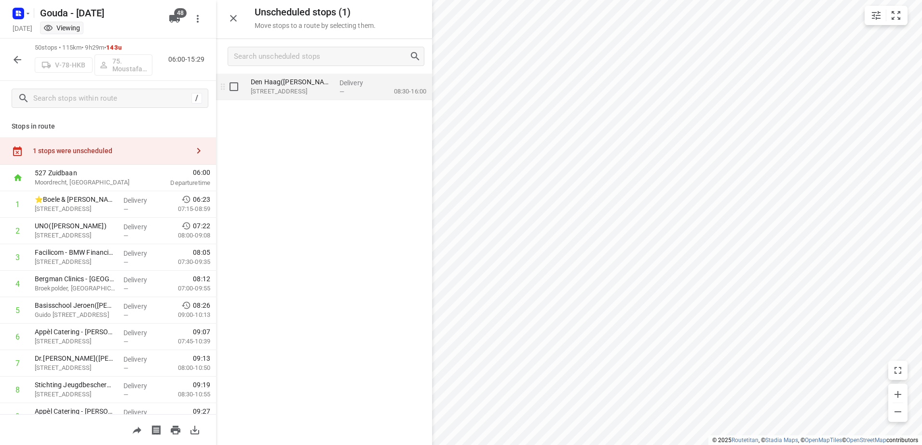
drag, startPoint x: 312, startPoint y: 89, endPoint x: 306, endPoint y: 92, distance: 7.3
click at [306, 92] on p "[STREET_ADDRESS]" at bounding box center [291, 92] width 81 height 10
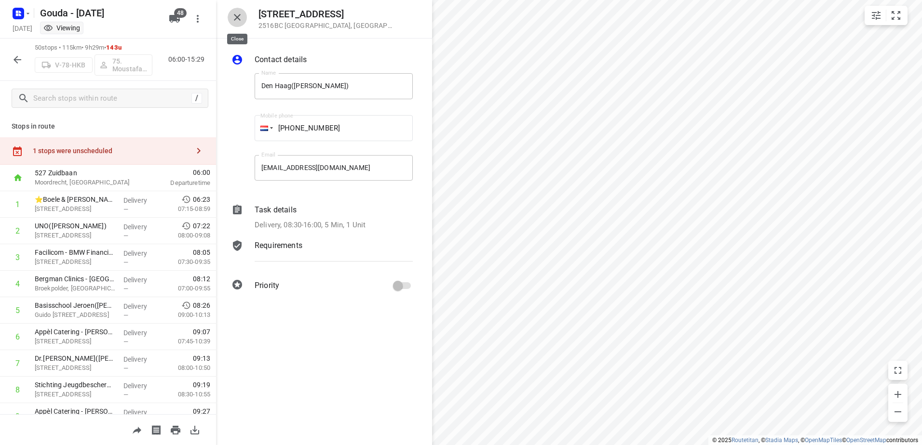
click at [242, 24] on button "button" at bounding box center [237, 17] width 19 height 19
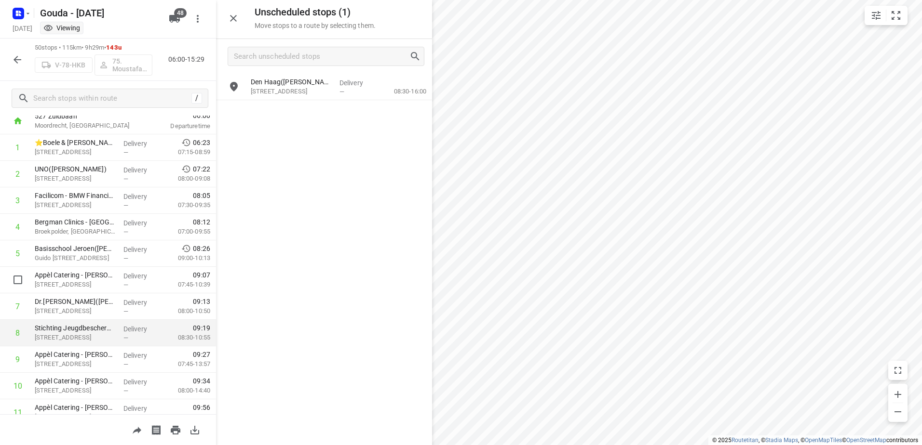
scroll to position [96, 0]
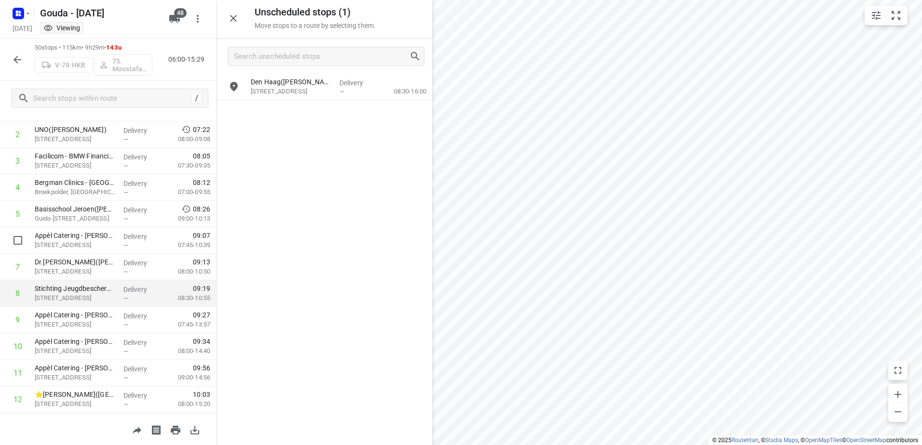
drag, startPoint x: 367, startPoint y: 91, endPoint x: 139, endPoint y: 305, distance: 312.7
click at [144, 317] on div "Unscheduled stops ( 1 ) Move stops to a route by selecting them. Den Haag(Marga…" at bounding box center [108, 222] width 216 height 445
click at [17, 67] on button "button" at bounding box center [17, 59] width 19 height 19
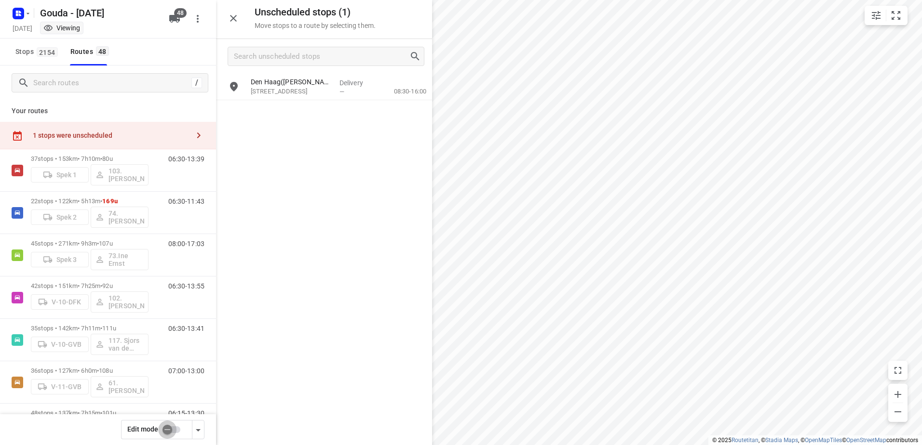
click at [170, 428] on input "checkbox" at bounding box center [167, 430] width 55 height 18
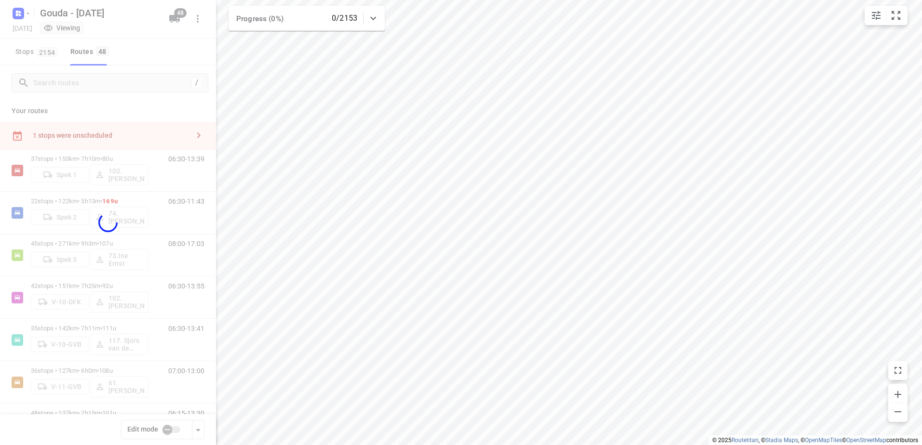
checkbox input "true"
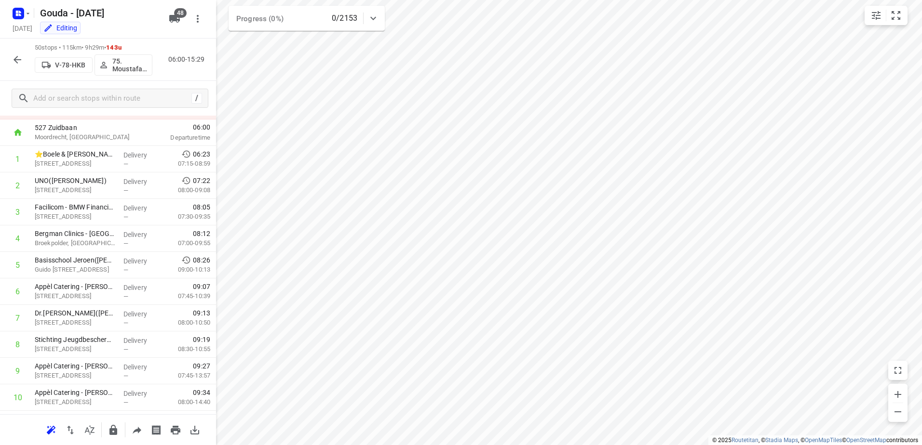
scroll to position [0, 0]
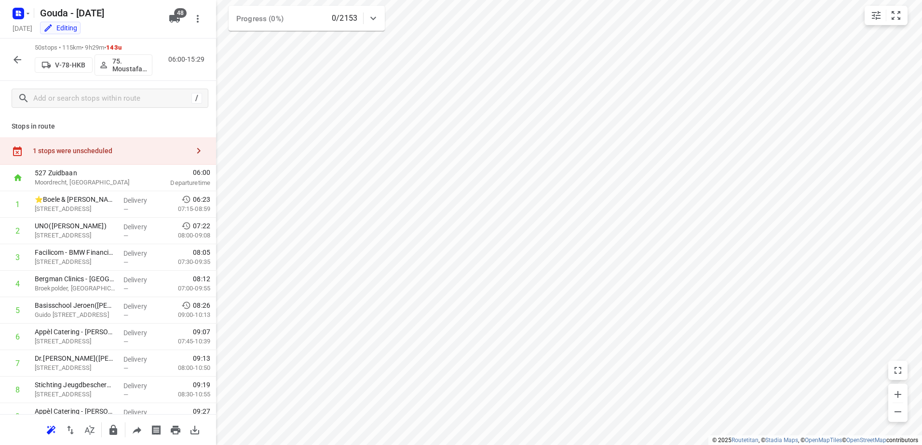
click at [134, 139] on div "1 stops were unscheduled" at bounding box center [108, 150] width 216 height 27
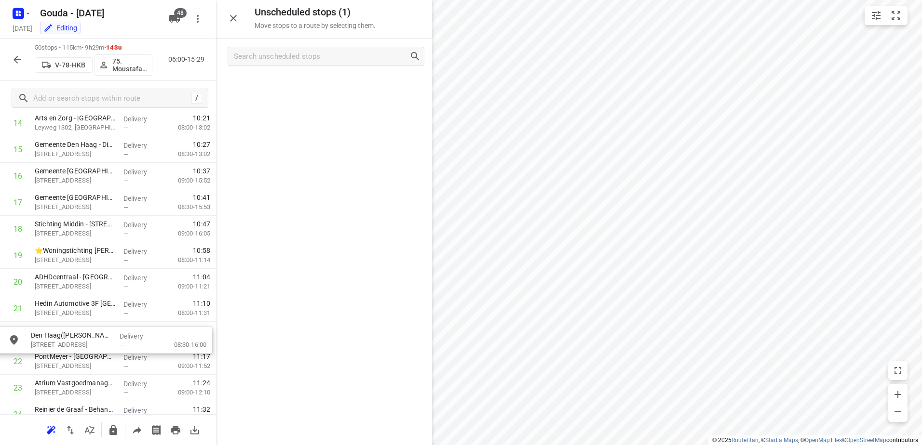
scroll to position [431, 0]
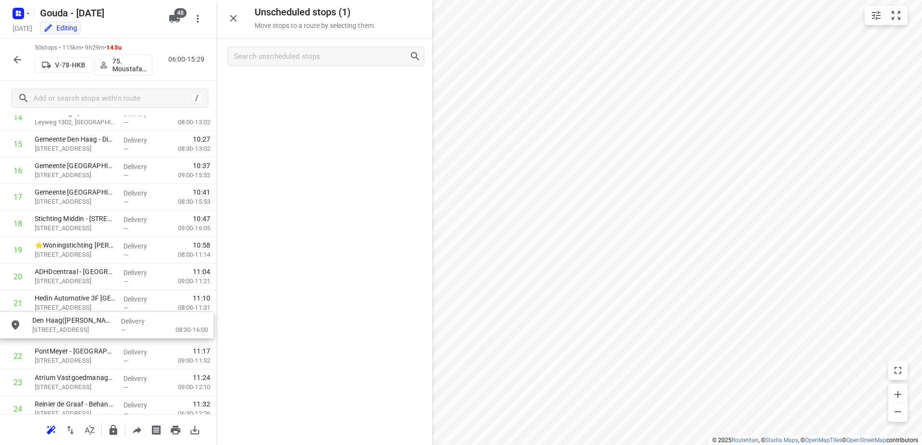
drag, startPoint x: 289, startPoint y: 87, endPoint x: 67, endPoint y: 331, distance: 329.6
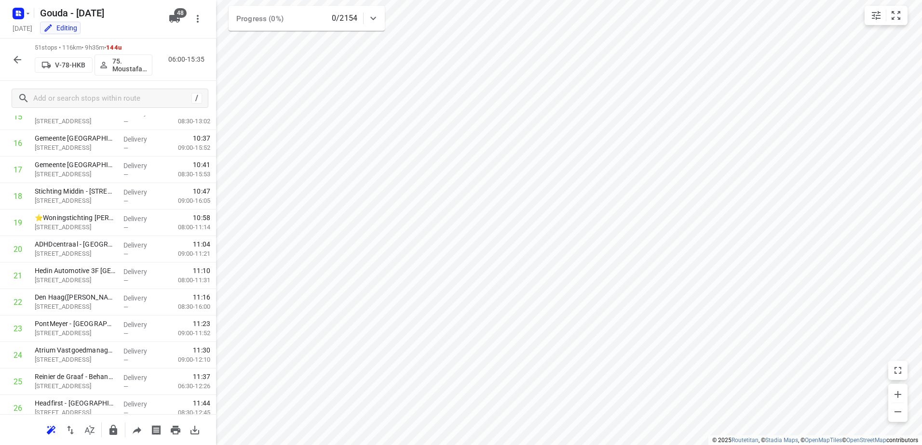
click at [17, 62] on icon "button" at bounding box center [18, 60] width 12 height 12
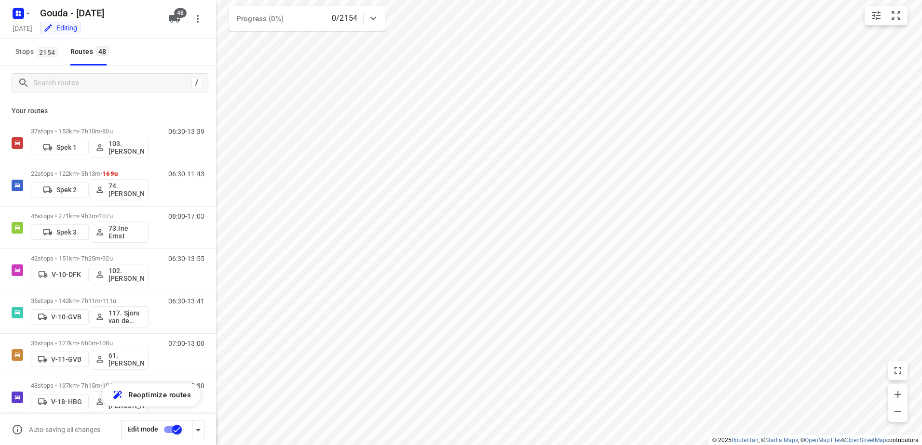
click at [172, 437] on input "checkbox" at bounding box center [176, 430] width 55 height 18
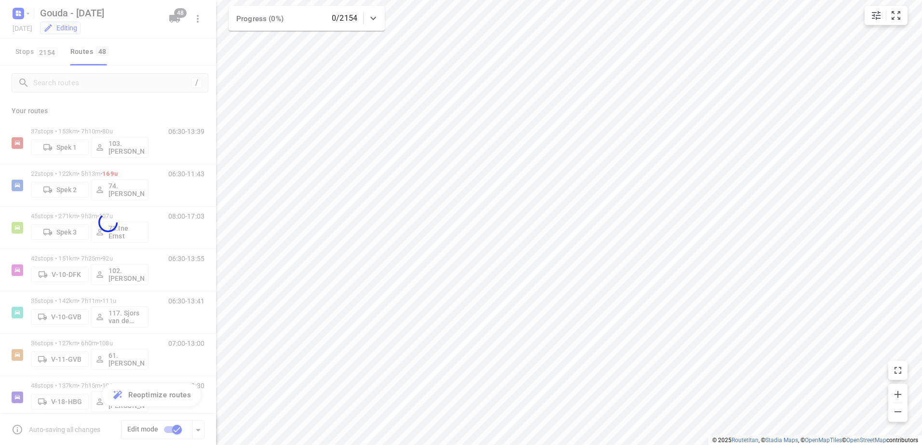
checkbox input "false"
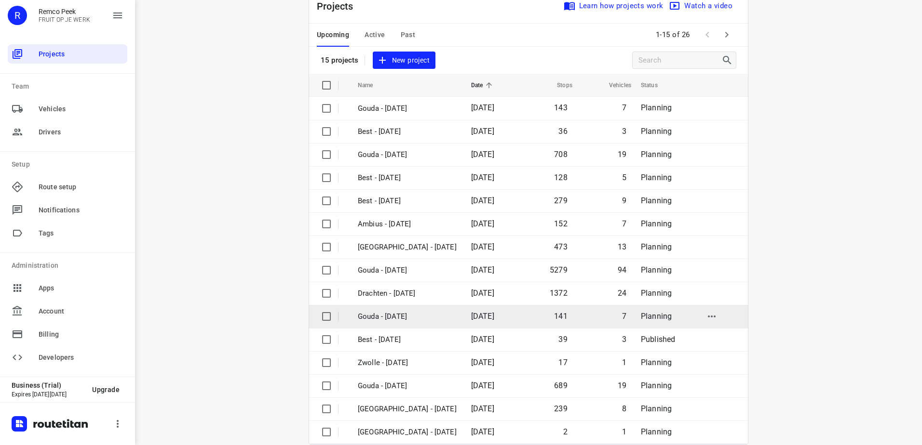
scroll to position [42, 0]
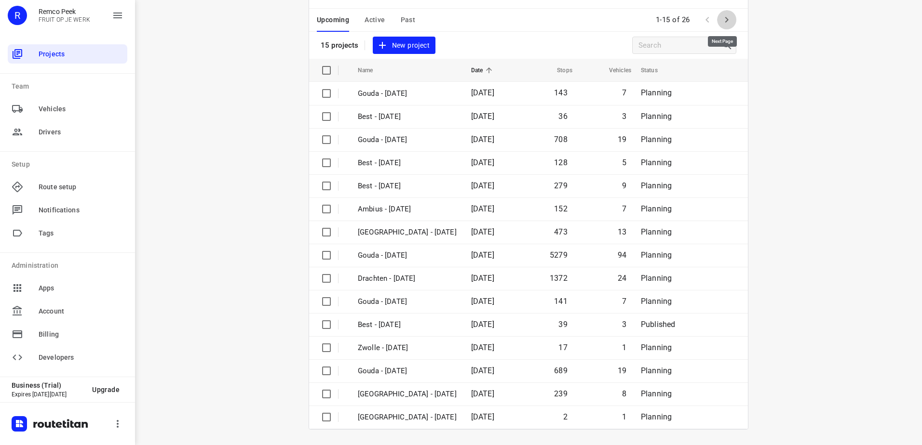
click at [727, 15] on icon "button" at bounding box center [727, 20] width 12 height 12
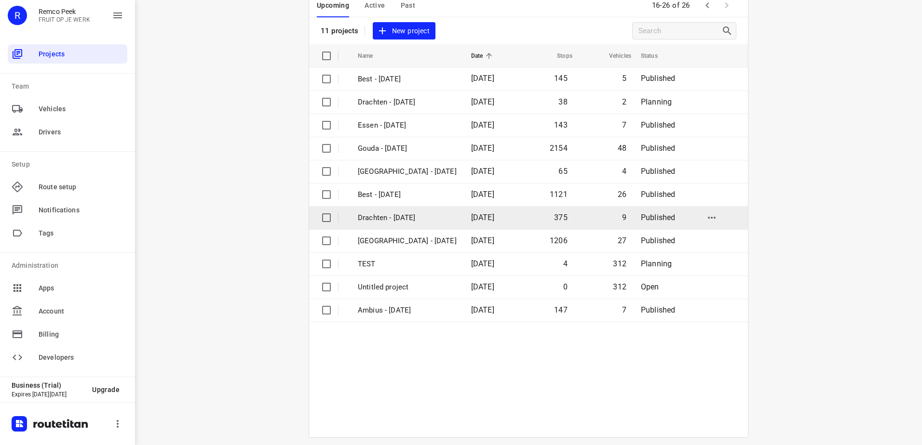
scroll to position [65, 0]
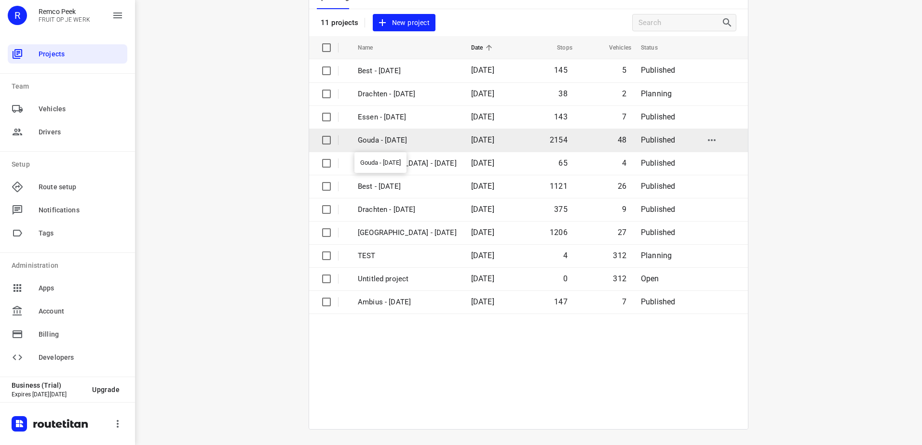
click at [416, 135] on p "Gouda - [DATE]" at bounding box center [407, 140] width 99 height 11
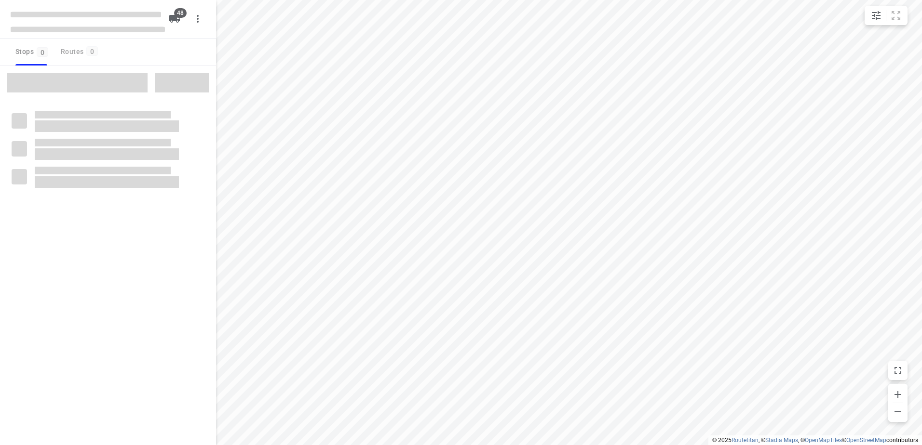
checkbox input "true"
